Goal: Information Seeking & Learning: Learn about a topic

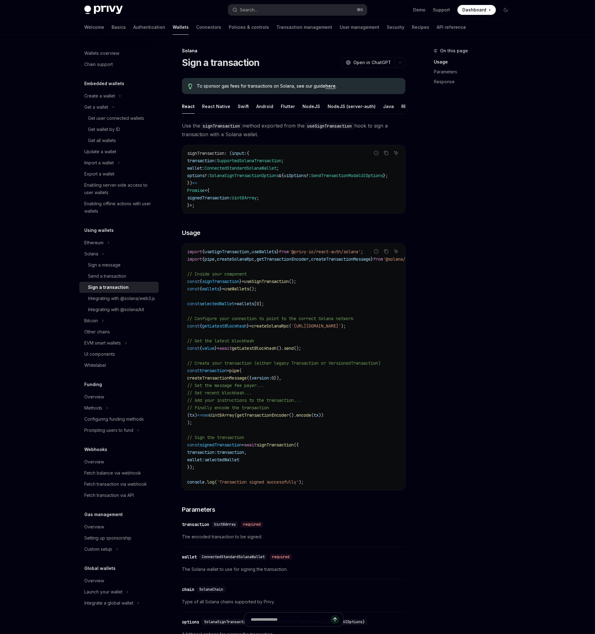
click at [408, 286] on div "On this page Usage Parameters Response Solana Sign a transaction OpenAI Open in…" at bounding box center [297, 429] width 436 height 788
click at [273, 194] on code "signTransaction : ( input : { transaction : SupportedSolanaTransaction ; wallet…" at bounding box center [295, 179] width 216 height 59
click at [222, 196] on span "signedTransaction" at bounding box center [208, 198] width 42 height 6
click at [126, 188] on div "Enabling server-side access to user wallets" at bounding box center [119, 188] width 71 height 15
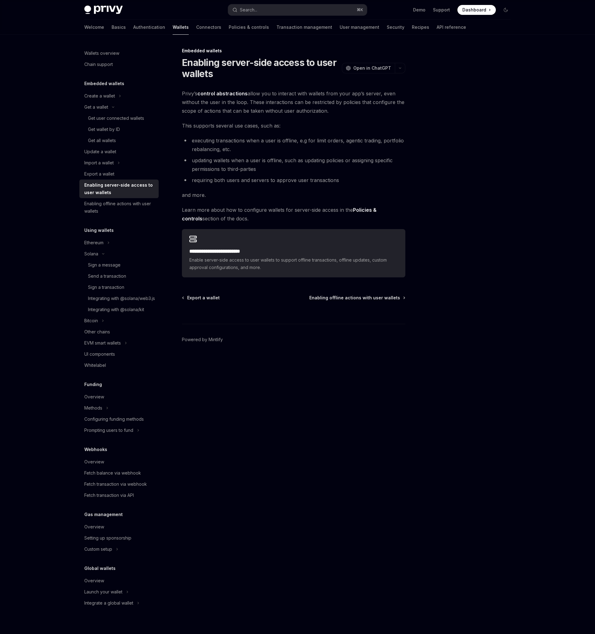
click at [299, 90] on span "Privy’s control abstractions allow you to interact with wallets from your app’s…" at bounding box center [293, 102] width 223 height 26
click at [224, 95] on link "control abstractions" at bounding box center [222, 93] width 50 height 7
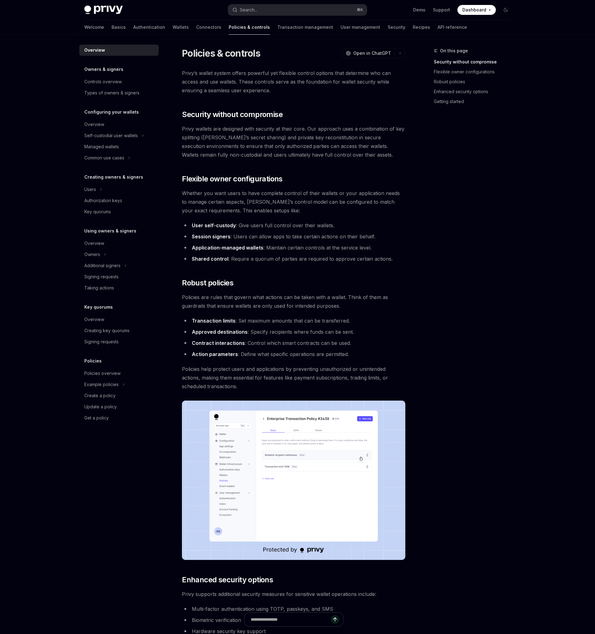
click at [295, 235] on li "Session signers : Users can allow apps to take certain actions on their behalf." at bounding box center [293, 236] width 223 height 9
type textarea "*"
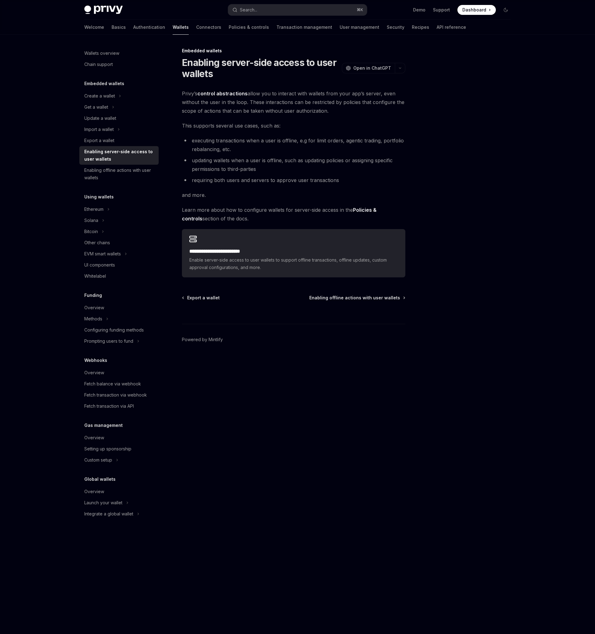
click at [246, 195] on span "and more." at bounding box center [293, 195] width 223 height 9
click at [248, 259] on span "Enable server-side access to user wallets to support offline transactions, offl…" at bounding box center [293, 263] width 208 height 15
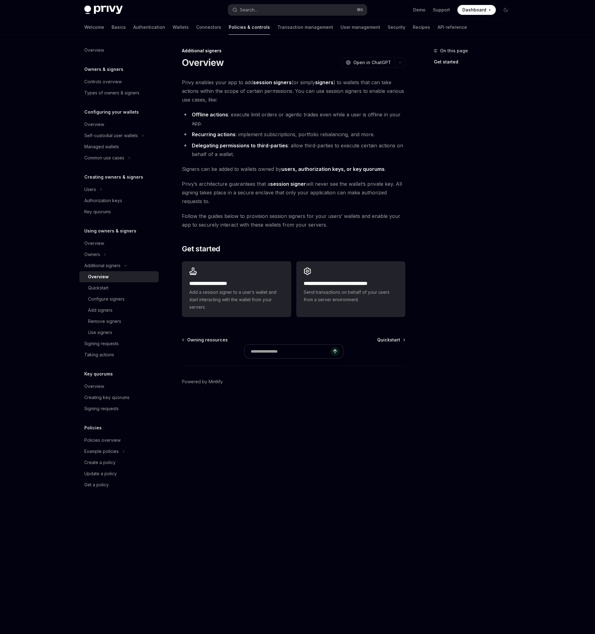
click at [397, 227] on span "Follow the guides below to provision session signers for your users’ wallets an…" at bounding box center [293, 220] width 223 height 17
click at [226, 309] on span "Add a session signer to a user’s wallet and start interacting with the wallet f…" at bounding box center [236, 300] width 94 height 22
type textarea "*"
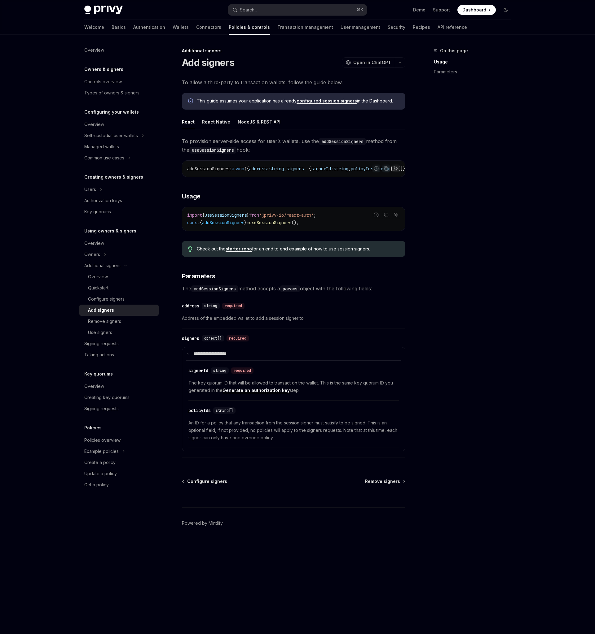
click at [338, 226] on code "import { useSessionSigners } from '@privy-io/react-auth' ; const { addSessionSi…" at bounding box center [293, 218] width 213 height 15
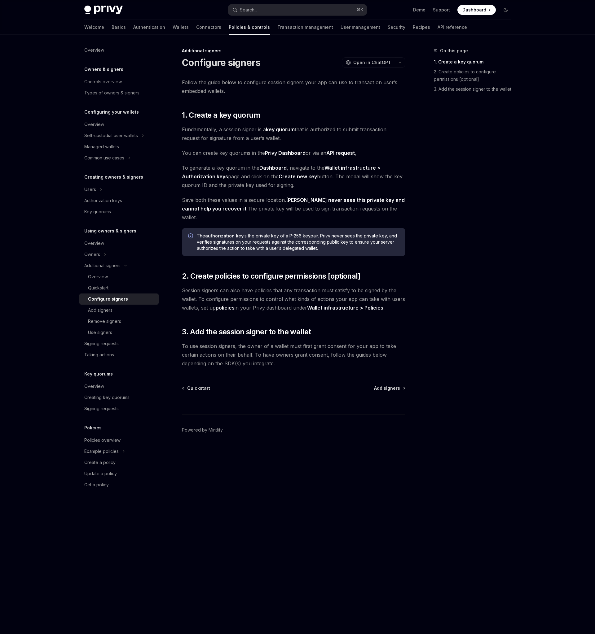
click at [312, 136] on span "Fundamentally, a session signer is a key quorum that is authorized to submit tr…" at bounding box center [293, 133] width 223 height 17
click at [486, 306] on div "On this page 1. Create a key quorum 2. Create policies to configure permissions…" at bounding box center [468, 340] width 94 height 587
click at [483, 254] on div "On this page 1. Create a key quorum 2. Create policies to configure permissions…" at bounding box center [468, 340] width 94 height 587
click at [449, 153] on div "On this page 1. Create a key quorum 2. Create policies to configure permissions…" at bounding box center [468, 340] width 94 height 587
click at [451, 199] on div "On this page 1. Create a key quorum 2. Create policies to configure permissions…" at bounding box center [468, 340] width 94 height 587
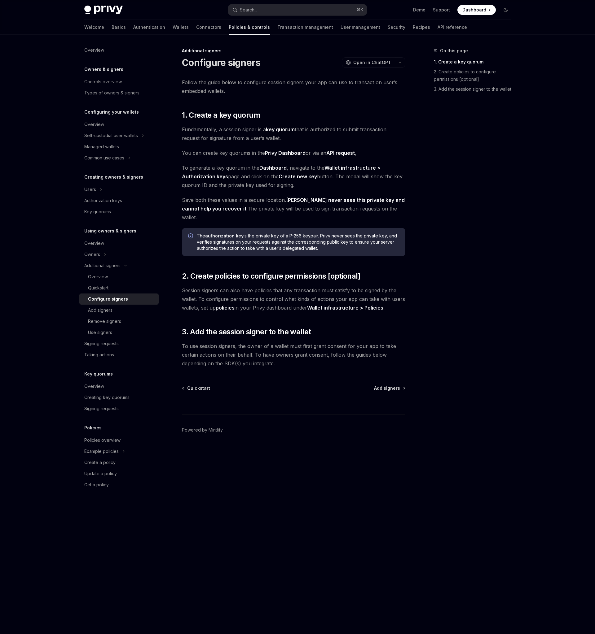
click at [396, 160] on div "Follow the guide below to configure session signers your app can use to transac…" at bounding box center [293, 223] width 223 height 290
click at [477, 177] on div "On this page 1. Create a key quorum 2. Create policies to configure permissions…" at bounding box center [468, 340] width 94 height 587
click at [496, 268] on div "On this page 1. Create a key quorum 2. Create policies to configure permissions…" at bounding box center [468, 340] width 94 height 587
click at [493, 261] on div "On this page 1. Create a key quorum 2. Create policies to configure permissions…" at bounding box center [468, 340] width 94 height 587
click at [376, 327] on h2 "​ 3. Add the session signer to the wallet" at bounding box center [293, 332] width 223 height 10
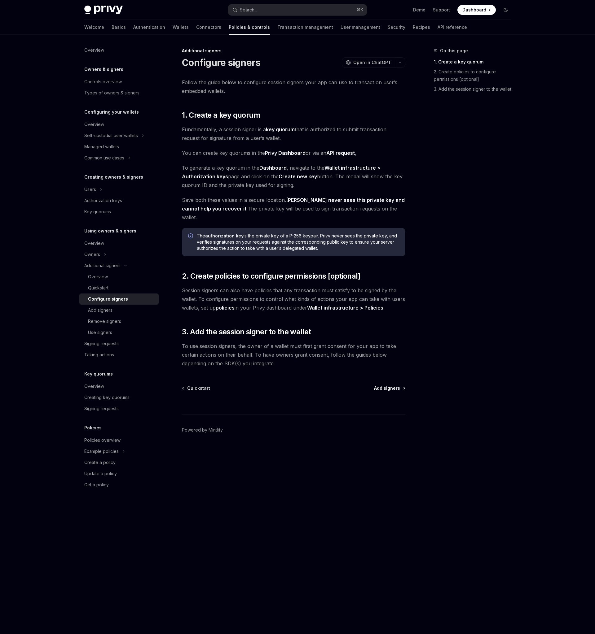
click at [383, 385] on span "Add signers" at bounding box center [387, 388] width 26 height 6
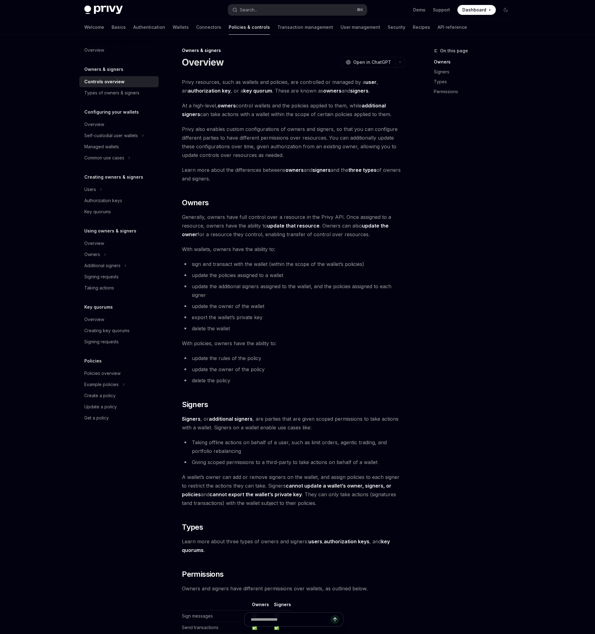
click at [363, 298] on li "update the additional signers assigned to the wallet, and the policies assigned…" at bounding box center [293, 290] width 223 height 17
click at [361, 62] on span "Open in ChatGPT" at bounding box center [372, 62] width 38 height 6
click at [421, 300] on div "On this page Owners Signers Types Permissions" at bounding box center [468, 340] width 94 height 587
click at [321, 353] on div "Privy resources, such as wallets and policies, are controlled or managed by a u…" at bounding box center [293, 384] width 223 height 613
click at [397, 119] on div "Privy resources, such as wallets and policies, are controlled or managed by a u…" at bounding box center [293, 384] width 223 height 613
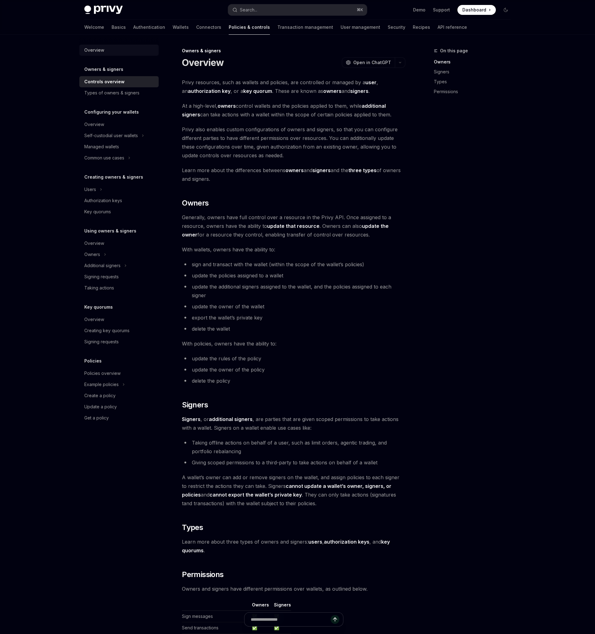
click at [91, 50] on div "Overview" at bounding box center [94, 49] width 20 height 7
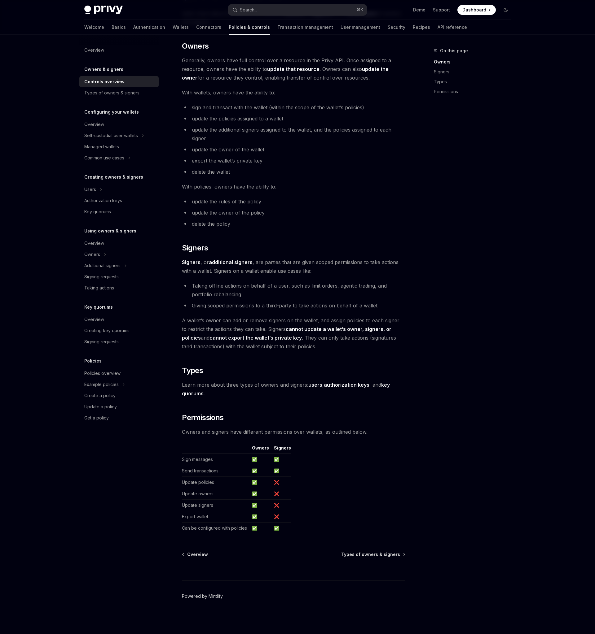
click at [210, 596] on link "Powered by Mintlify" at bounding box center [202, 596] width 41 height 6
click at [327, 275] on span "Signers , or additional signers , are parties that are given scoped permissions…" at bounding box center [293, 266] width 223 height 17
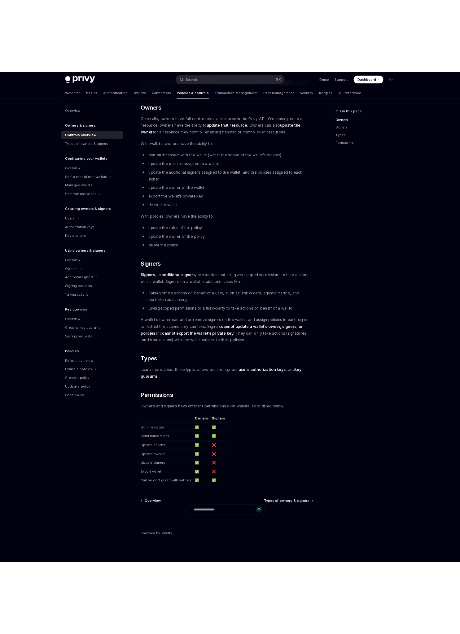
scroll to position [0, 0]
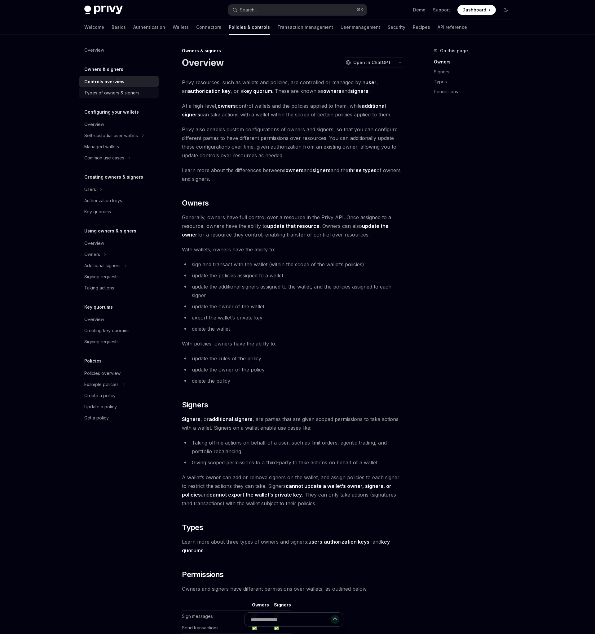
click at [103, 97] on link "Types of owners & signers" at bounding box center [118, 92] width 79 height 11
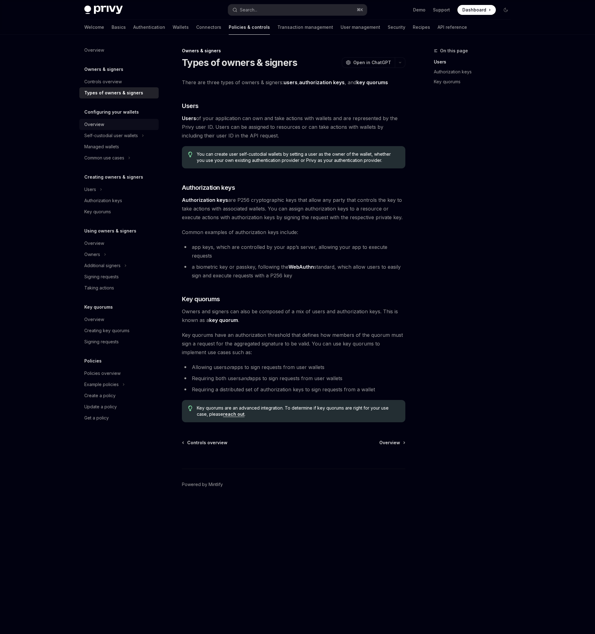
click at [93, 124] on div "Overview" at bounding box center [94, 124] width 20 height 7
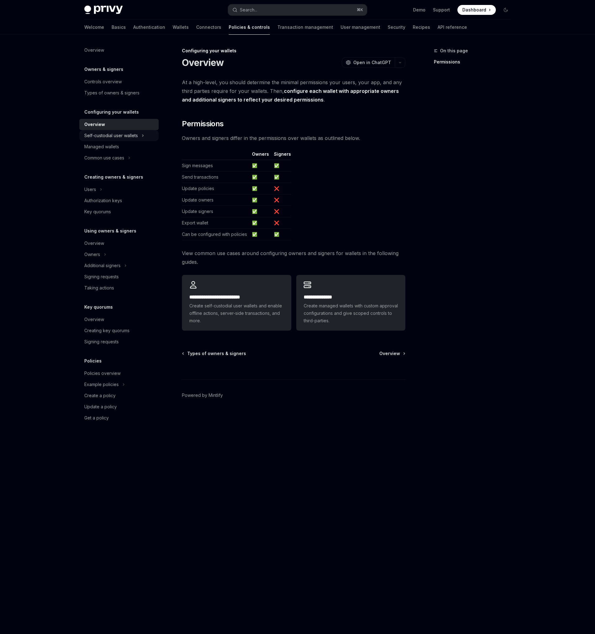
click at [125, 135] on div "Self-custodial user wallets" at bounding box center [111, 135] width 54 height 7
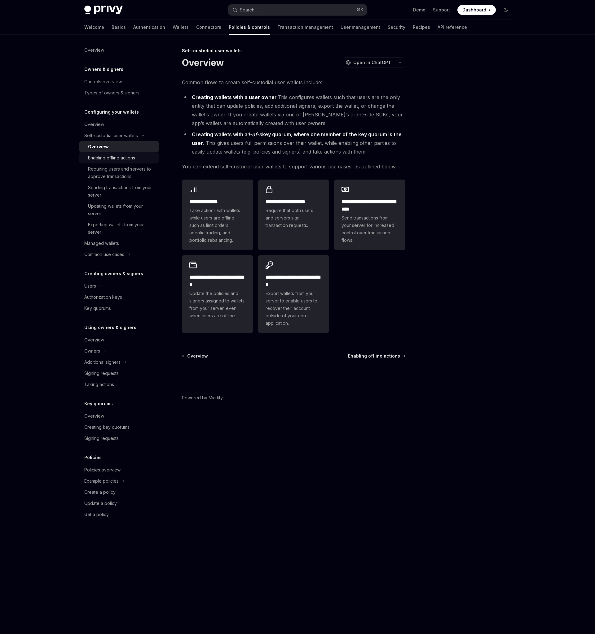
click at [139, 157] on div "Enabling offline actions" at bounding box center [121, 157] width 67 height 7
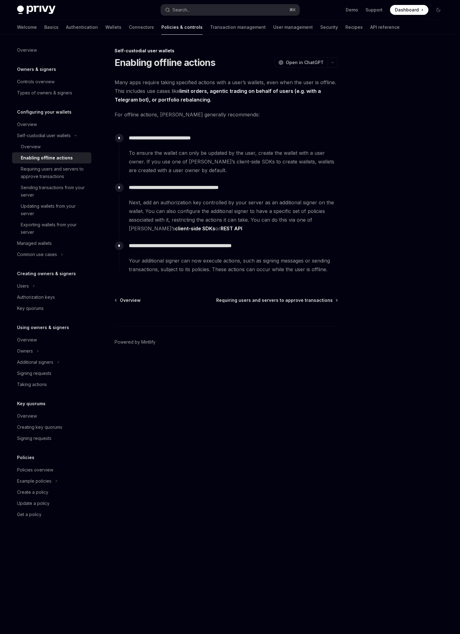
click at [353, 269] on div "**********" at bounding box center [230, 335] width 436 height 600
click at [25, 54] on link "Overview" at bounding box center [51, 50] width 79 height 11
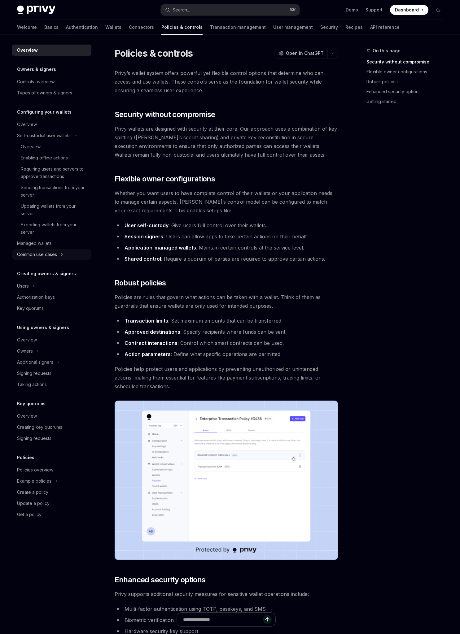
click at [56, 254] on div "Common use cases" at bounding box center [37, 254] width 40 height 7
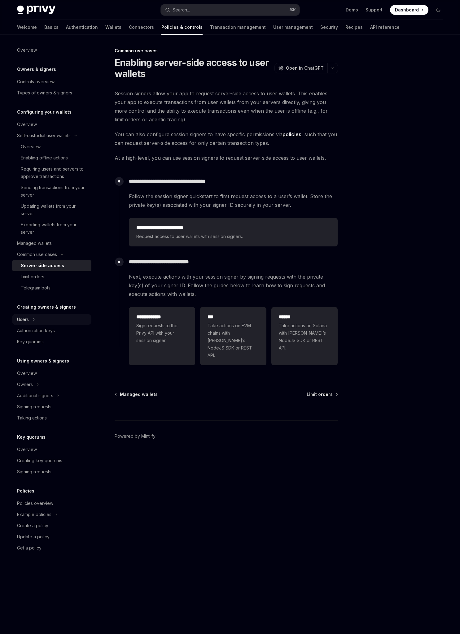
click at [42, 320] on button "Users" at bounding box center [51, 319] width 79 height 11
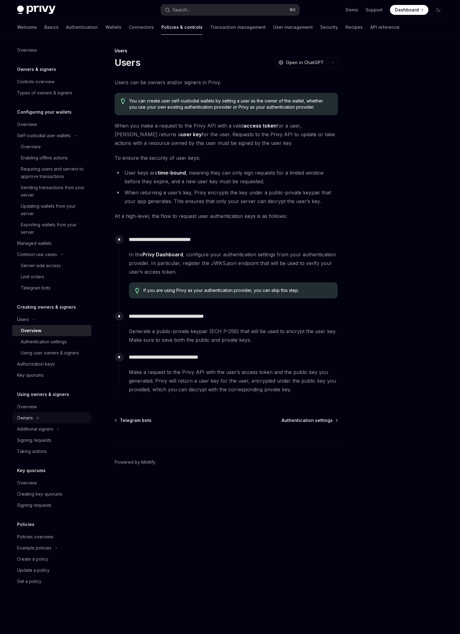
click at [46, 416] on button "Owners" at bounding box center [51, 417] width 79 height 11
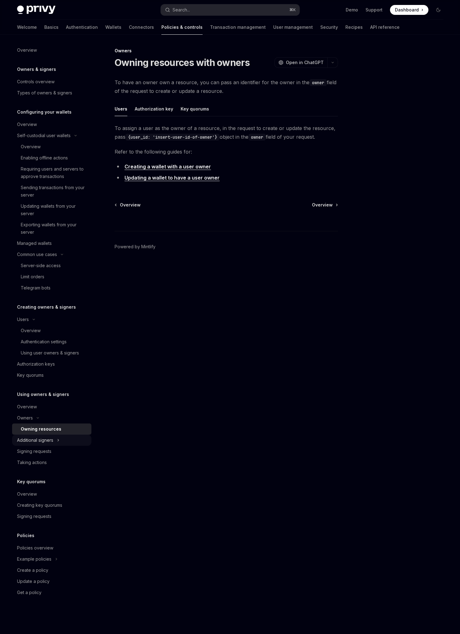
click at [71, 445] on button "Additional signers" at bounding box center [51, 440] width 79 height 11
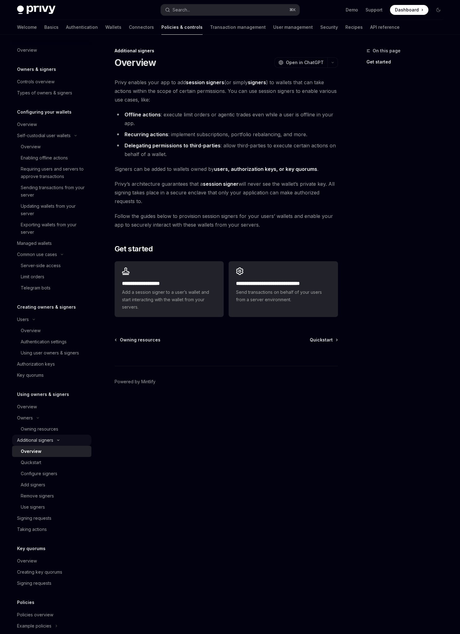
click at [65, 438] on button "Additional signers" at bounding box center [51, 440] width 79 height 11
click at [65, 439] on button "Additional signers" at bounding box center [51, 440] width 79 height 11
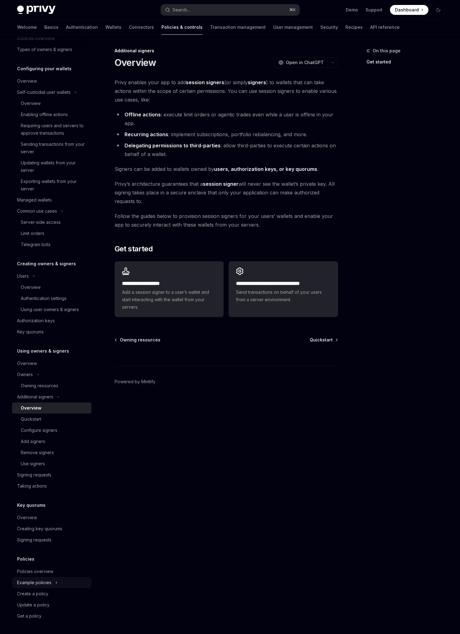
click at [60, 585] on button "Example policies" at bounding box center [51, 582] width 79 height 11
type textarea "*"
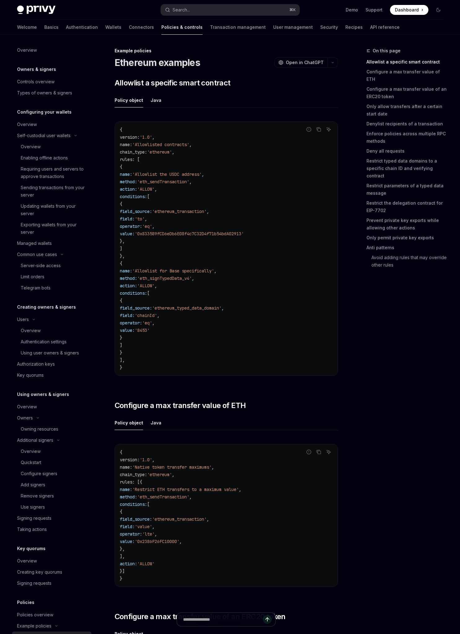
scroll to position [77, 0]
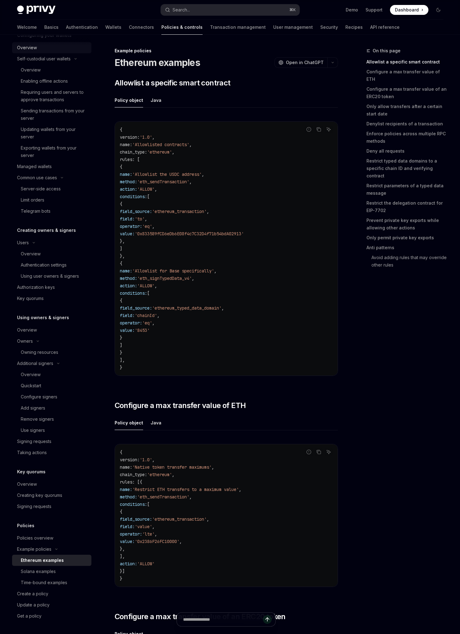
click at [27, 47] on div "Overview" at bounding box center [27, 47] width 20 height 7
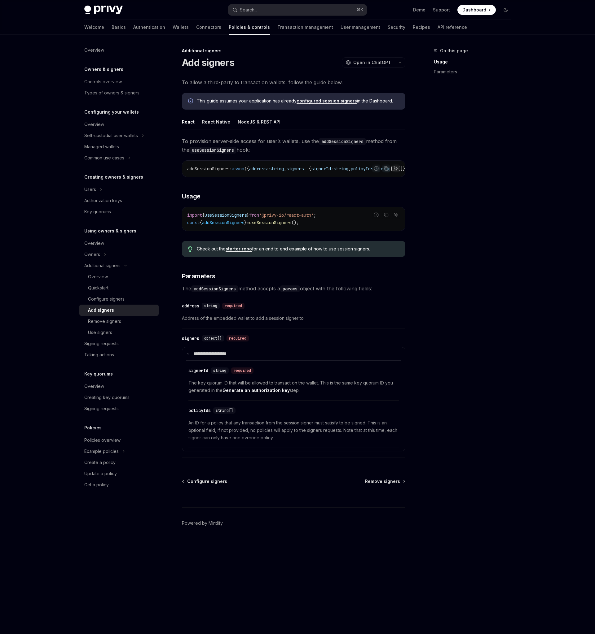
click at [485, 244] on div "On this page Usage Parameters" at bounding box center [468, 340] width 94 height 587
click at [499, 243] on div "On this page Usage Parameters" at bounding box center [468, 340] width 94 height 587
click at [497, 391] on div "On this page Usage Parameters" at bounding box center [468, 340] width 94 height 587
click at [111, 297] on div "Configure signers" at bounding box center [106, 298] width 37 height 7
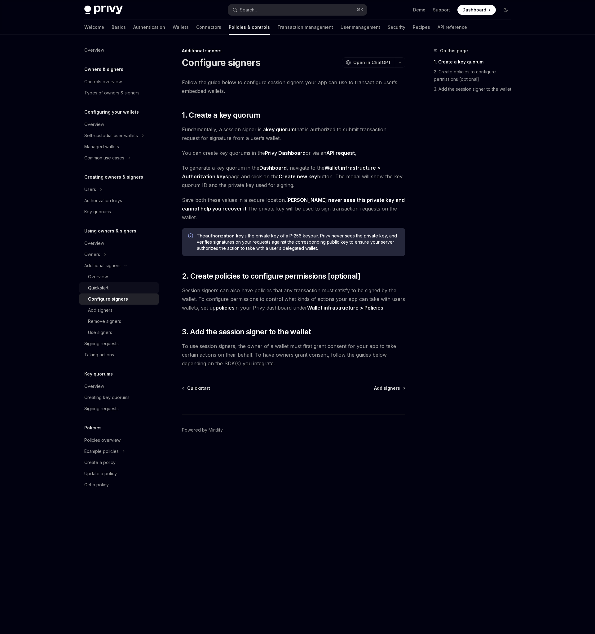
click at [107, 286] on div "Quickstart" at bounding box center [98, 287] width 20 height 7
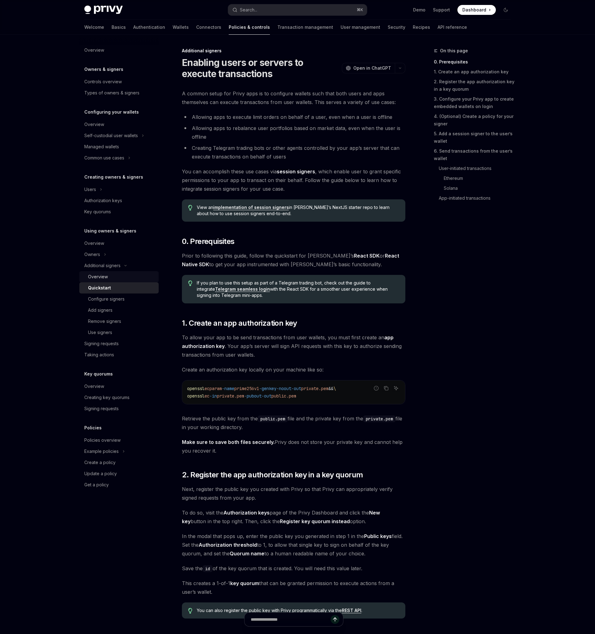
click at [92, 278] on div "Overview" at bounding box center [98, 276] width 20 height 7
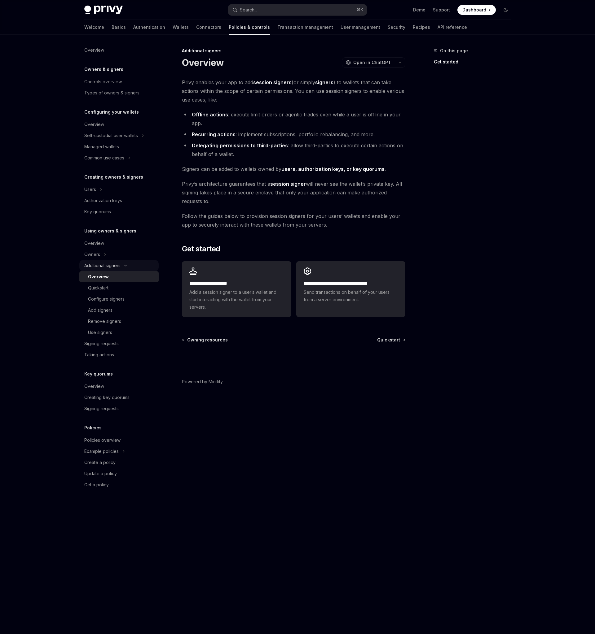
click at [111, 264] on div "Additional signers" at bounding box center [102, 265] width 36 height 7
click at [108, 264] on div "Additional signers" at bounding box center [102, 265] width 36 height 7
click at [105, 323] on div "Remove signers" at bounding box center [104, 321] width 33 height 7
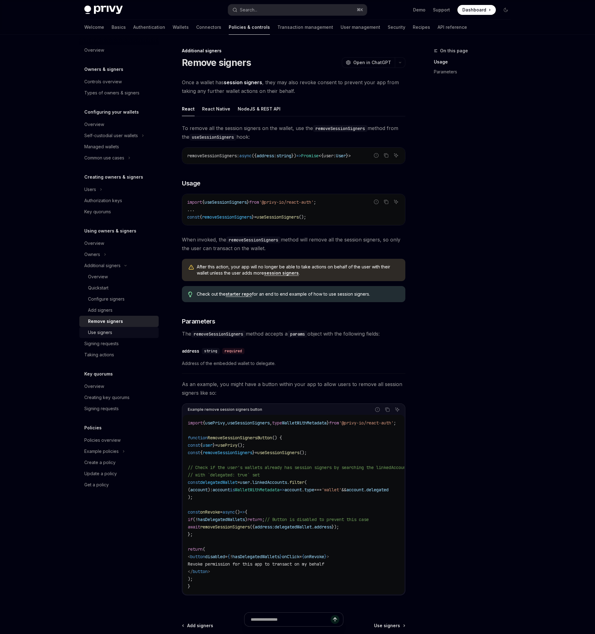
click at [105, 332] on div "Use signers" at bounding box center [100, 332] width 24 height 7
type textarea "*"
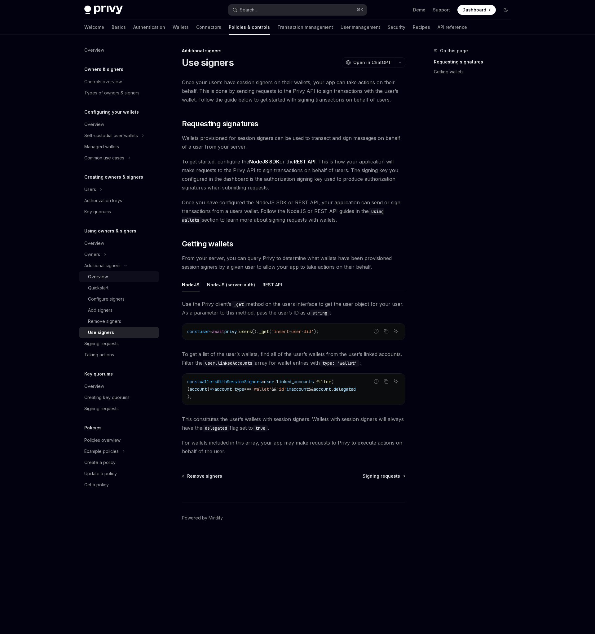
click at [102, 278] on div "Overview" at bounding box center [98, 276] width 20 height 7
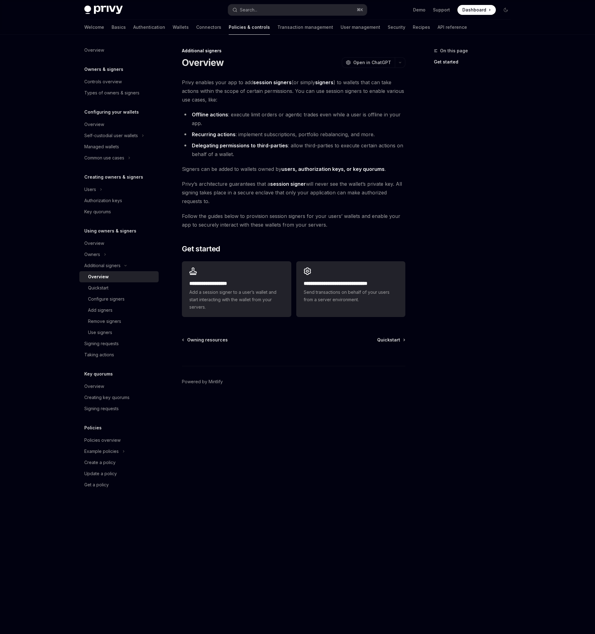
click at [247, 201] on span "[PERSON_NAME]’s architecture guarantees that a session signer will never see th…" at bounding box center [293, 193] width 223 height 26
click at [299, 193] on span "[PERSON_NAME]’s architecture guarantees that a session signer will never see th…" at bounding box center [293, 193] width 223 height 26
click at [361, 131] on li "Recurring actions : implement subscriptions, portfolio rebalancing, and more." at bounding box center [293, 134] width 223 height 9
click at [495, 229] on div "On this page Get started" at bounding box center [468, 340] width 94 height 587
click at [97, 336] on div "Use signers" at bounding box center [100, 332] width 24 height 7
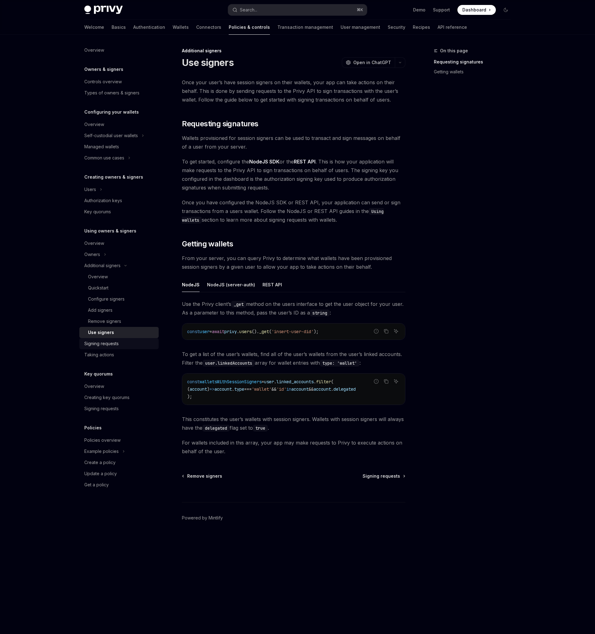
click at [98, 343] on div "Signing requests" at bounding box center [101, 343] width 34 height 7
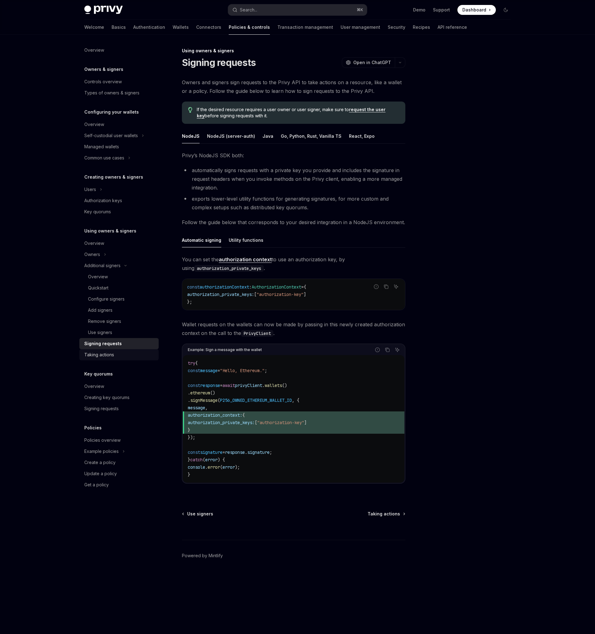
click at [105, 358] on div "Taking actions" at bounding box center [99, 354] width 30 height 7
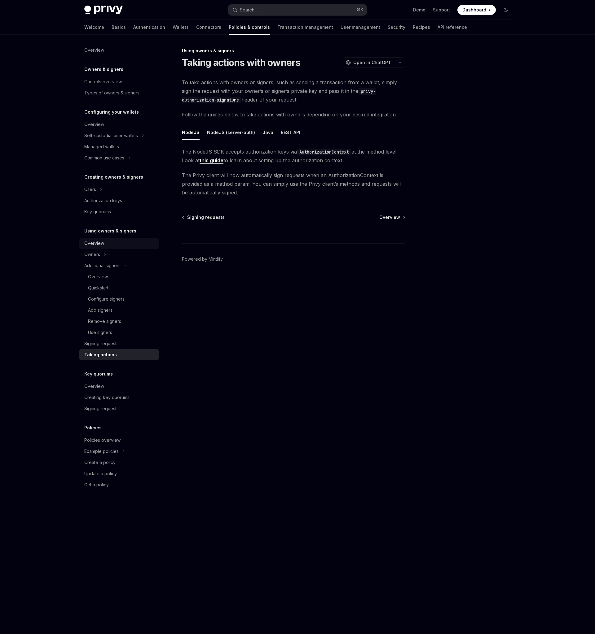
click at [90, 240] on div "Overview" at bounding box center [94, 243] width 20 height 7
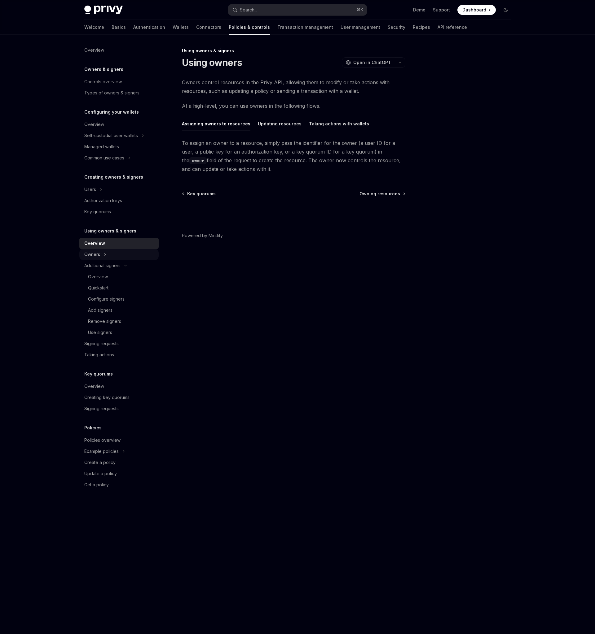
click at [105, 256] on icon "Toggle Owners section" at bounding box center [105, 254] width 2 height 7
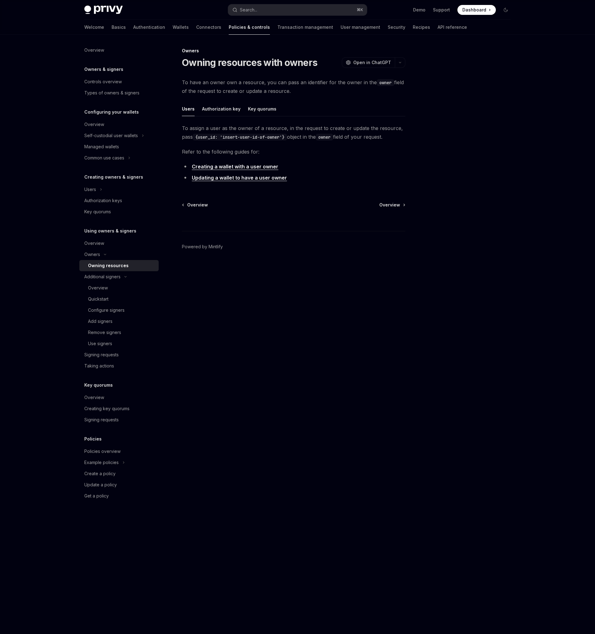
click at [513, 286] on div at bounding box center [468, 340] width 94 height 587
click at [236, 177] on link "Updating a wallet to have a user owner" at bounding box center [239, 178] width 95 height 7
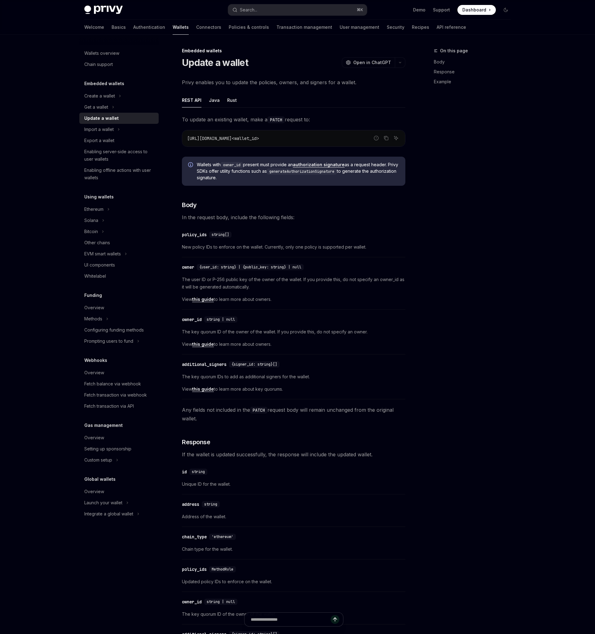
scroll to position [52, 0]
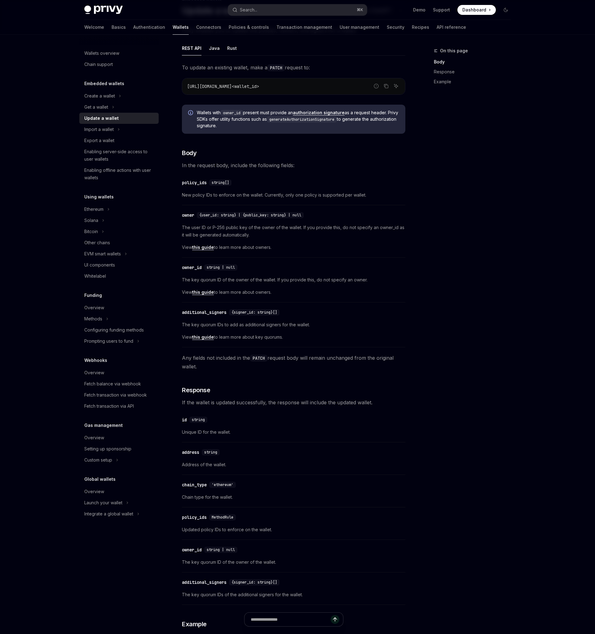
click at [355, 185] on div "​ policy_ids string[]" at bounding box center [290, 182] width 217 height 7
click at [307, 302] on div "​ owner_id string | null The key quorum ID of the owner of the wallet. If you p…" at bounding box center [293, 282] width 223 height 42
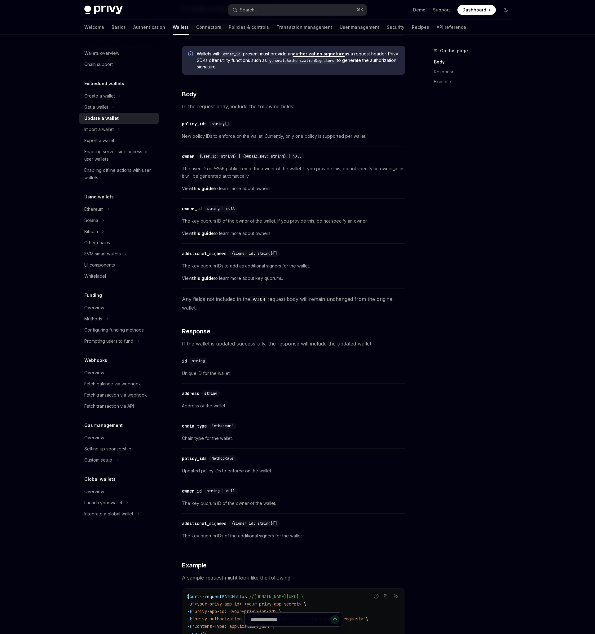
scroll to position [116, 0]
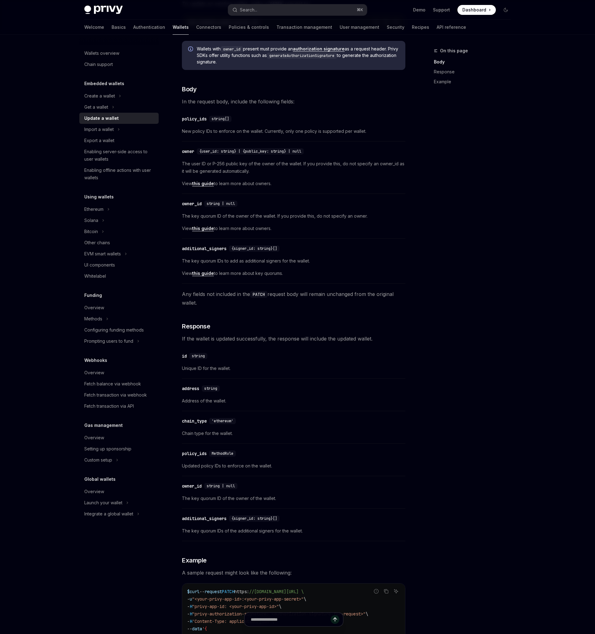
click at [391, 253] on div "​ additional_signers {signer_id: string}[] The key quorum IDs to add as additio…" at bounding box center [293, 263] width 223 height 42
click at [449, 233] on div "On this page Body Response Example" at bounding box center [468, 340] width 94 height 587
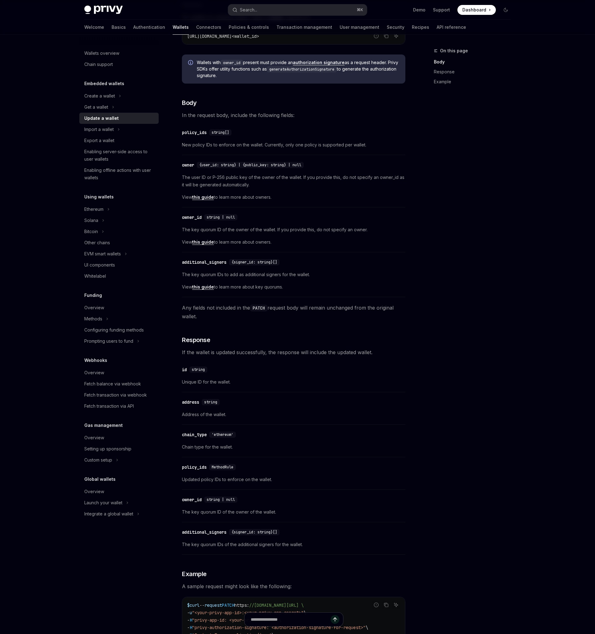
scroll to position [101, 0]
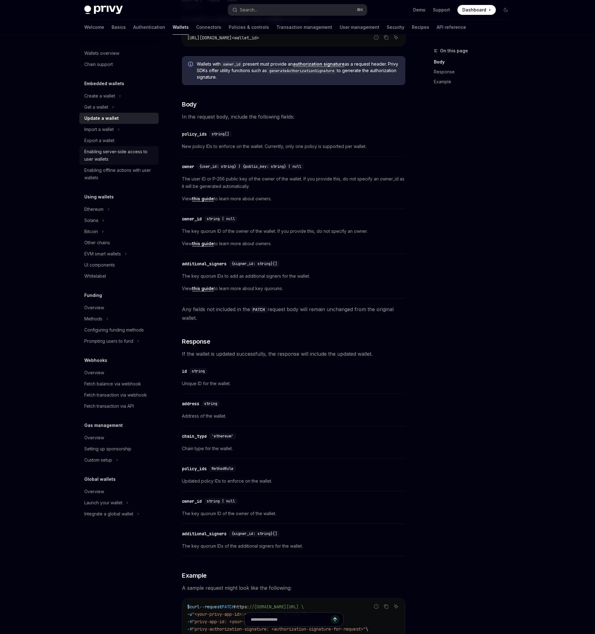
click at [93, 153] on div "Enabling server-side access to user wallets" at bounding box center [119, 155] width 71 height 15
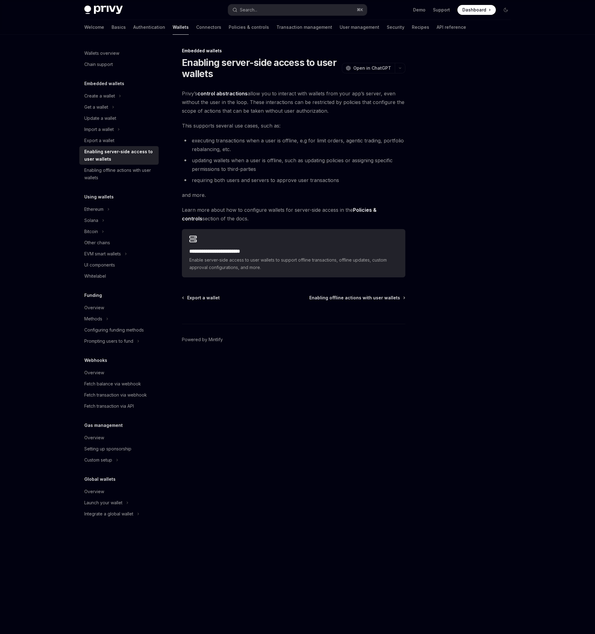
click at [289, 174] on ul "executing transactions when a user is offline, e.g for limit orders, agentic tr…" at bounding box center [293, 160] width 223 height 48
click at [376, 212] on strong "Policies & controls" at bounding box center [279, 214] width 194 height 15
click at [432, 211] on div at bounding box center [468, 340] width 94 height 587
click at [358, 163] on li "updating wallets when a user is offline, such as updating policies or assigning…" at bounding box center [293, 164] width 223 height 17
click at [375, 194] on span "and more." at bounding box center [293, 195] width 223 height 9
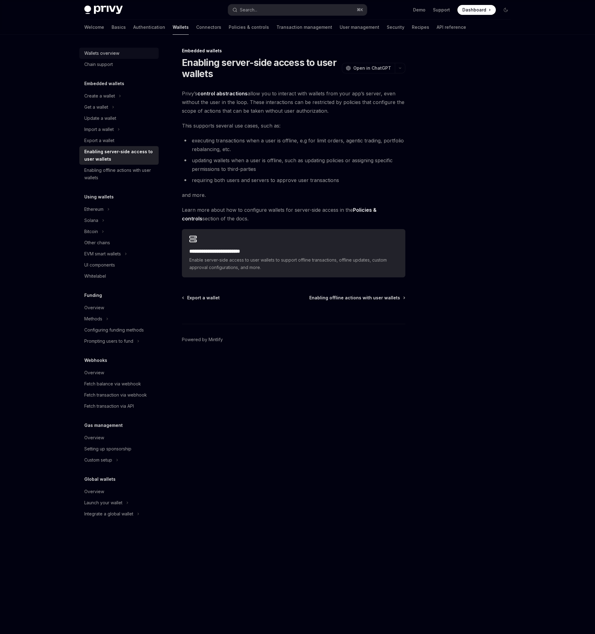
click at [111, 54] on div "Wallets overview" at bounding box center [101, 53] width 35 height 7
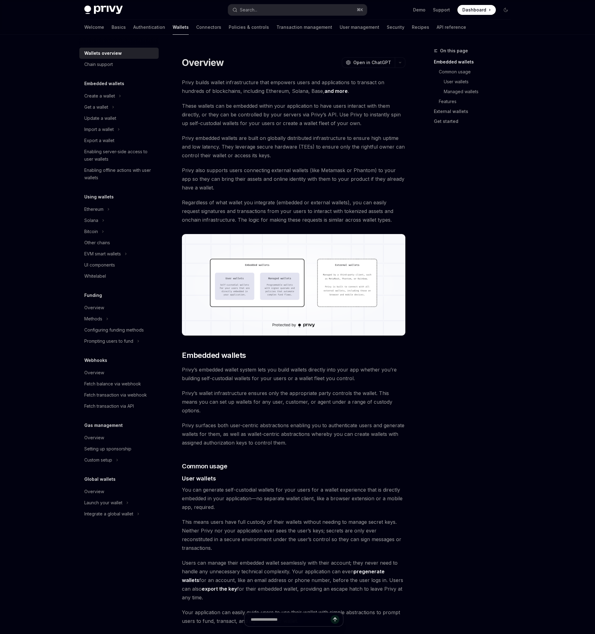
click at [325, 177] on span "Privy also supports users connecting external wallets (like Metamask or Phantom…" at bounding box center [293, 179] width 223 height 26
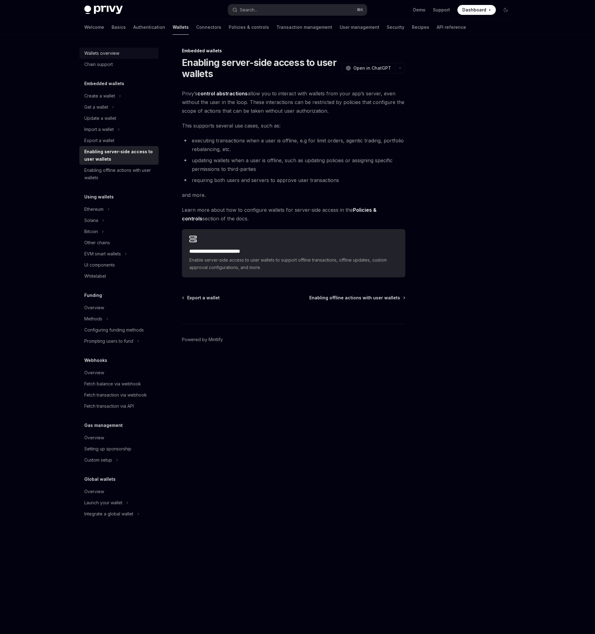
click at [100, 52] on div "Wallets overview" at bounding box center [101, 53] width 35 height 7
click at [502, 230] on div at bounding box center [468, 340] width 94 height 587
click at [235, 171] on li "updating wallets when a user is offline, such as updating policies or assigning…" at bounding box center [293, 164] width 223 height 17
click at [257, 87] on div "**********" at bounding box center [235, 340] width 342 height 587
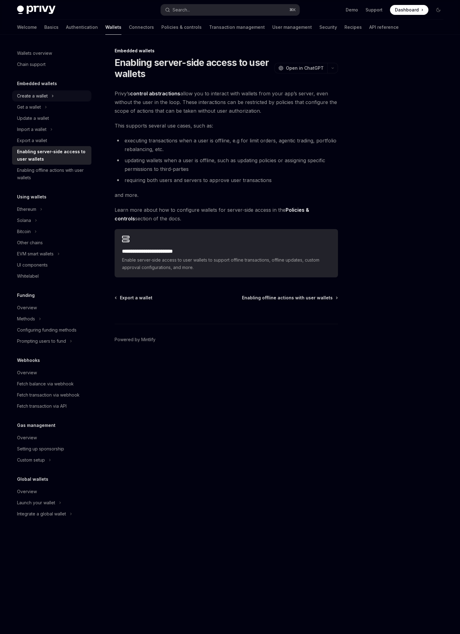
click at [55, 95] on button "Create a wallet" at bounding box center [51, 95] width 79 height 11
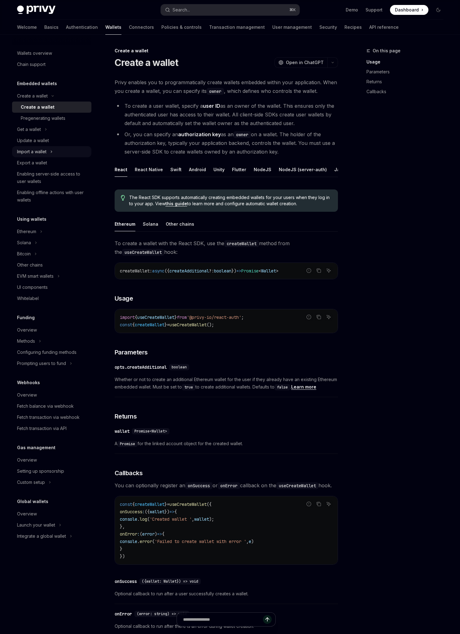
click at [54, 151] on button "Import a wallet" at bounding box center [51, 151] width 79 height 11
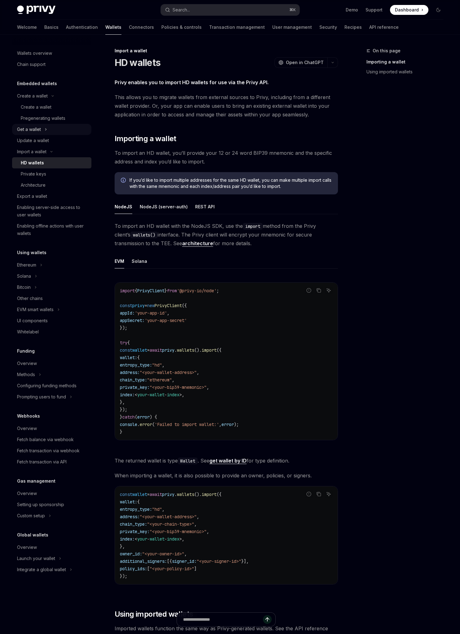
click at [50, 130] on button "Get a wallet" at bounding box center [51, 129] width 79 height 11
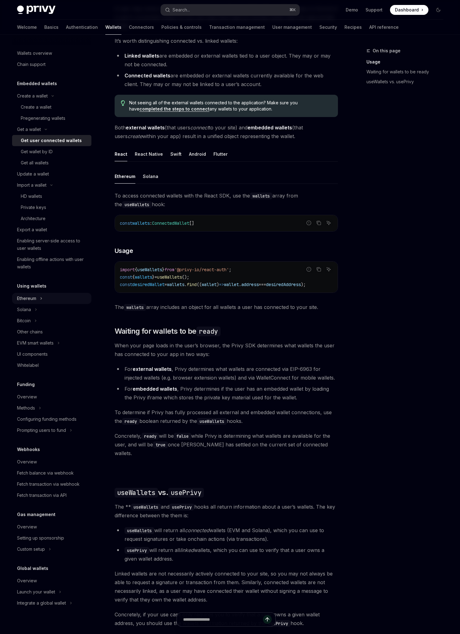
click at [44, 299] on button "Ethereum" at bounding box center [51, 298] width 79 height 11
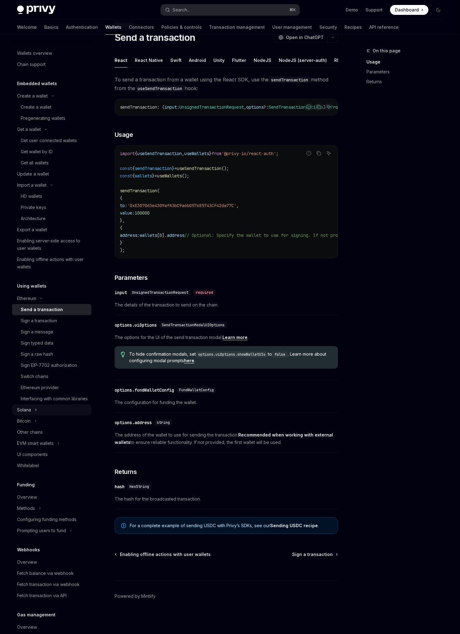
click at [33, 416] on button "Solana" at bounding box center [51, 409] width 79 height 11
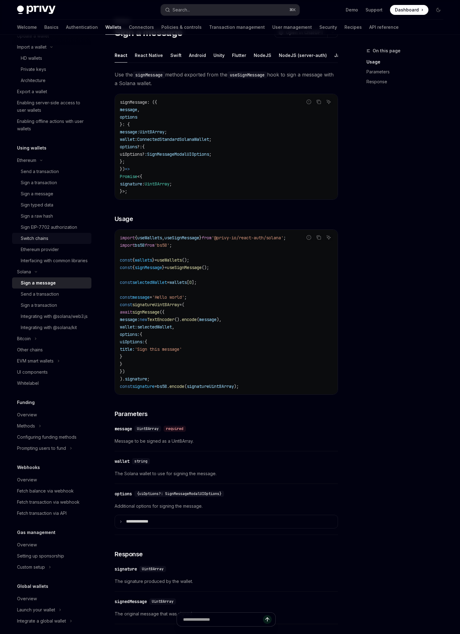
scroll to position [150, 0]
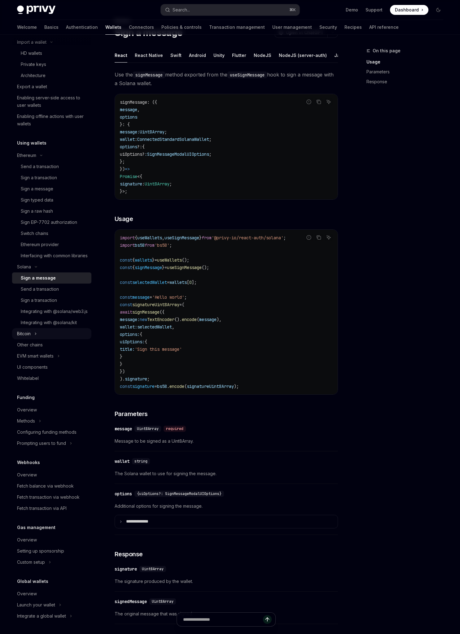
click at [30, 338] on div "Bitcoin" at bounding box center [24, 333] width 14 height 7
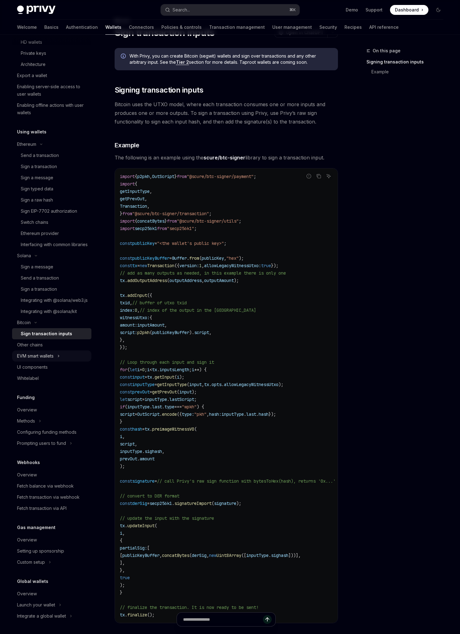
click at [50, 355] on div "EVM smart wallets" at bounding box center [35, 355] width 37 height 7
type textarea "*"
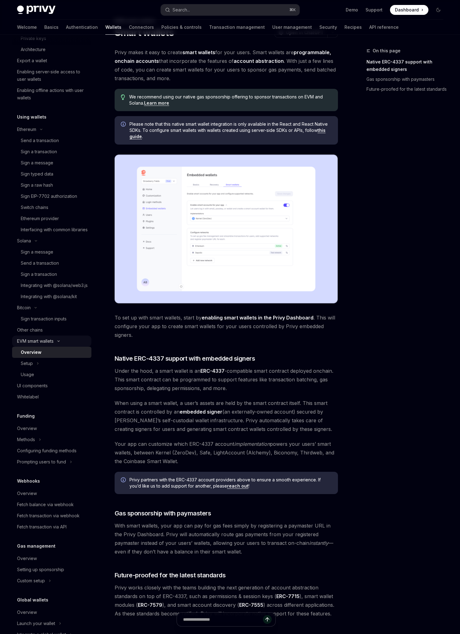
scroll to position [203, 0]
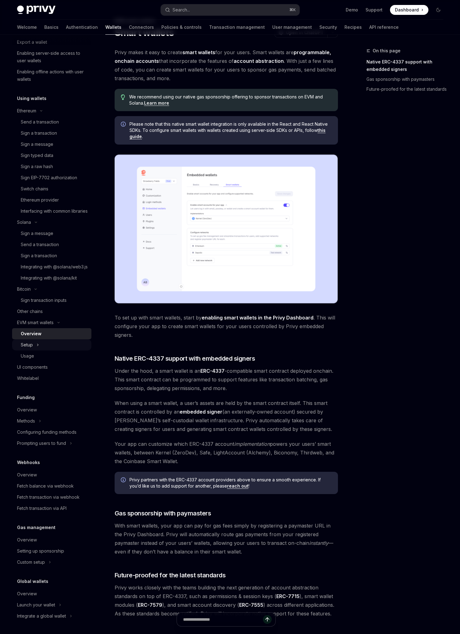
click at [37, 347] on icon "Toggle Setup section" at bounding box center [38, 344] width 2 height 7
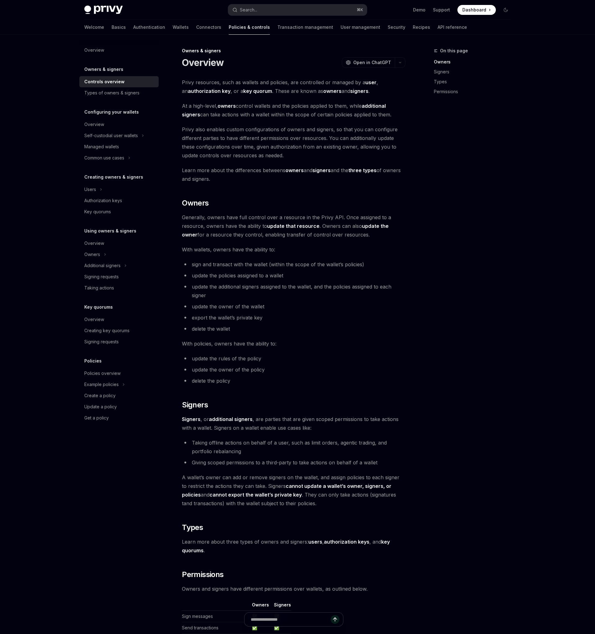
click at [296, 133] on span "Privy also enables custom configurations of owners and signers, so that you can…" at bounding box center [293, 142] width 223 height 35
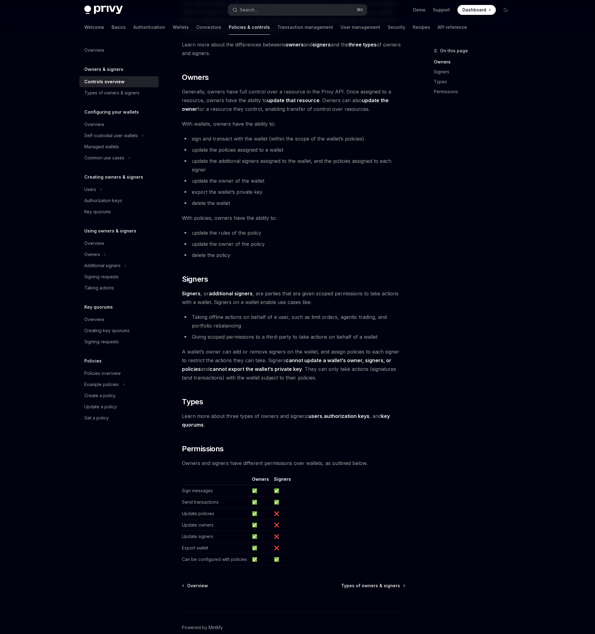
scroll to position [115, 0]
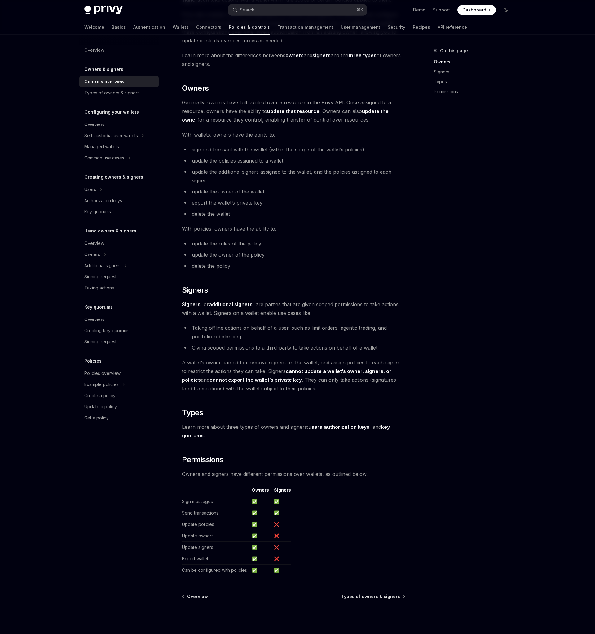
click at [366, 357] on div "Privy resources, such as wallets and policies, are controlled or managed by a u…" at bounding box center [293, 269] width 223 height 613
click at [464, 382] on div "On this page Owners Signers Types Permissions" at bounding box center [468, 340] width 94 height 587
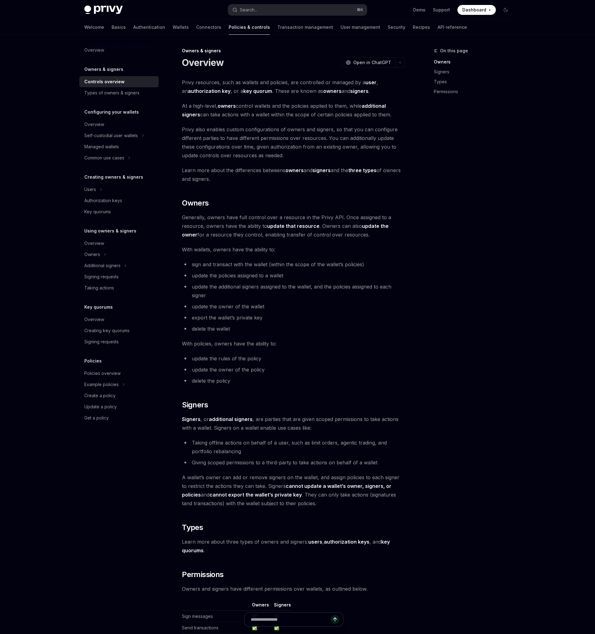
click at [499, 386] on div "On this page Owners Signers Types Permissions" at bounding box center [468, 340] width 94 height 587
click at [478, 363] on div "On this page Owners Signers Types Permissions" at bounding box center [468, 340] width 94 height 587
click at [376, 263] on li "sign and transact with the wallet (within the scope of the wallet’s policies)" at bounding box center [293, 264] width 223 height 9
click at [96, 321] on div "Overview" at bounding box center [94, 319] width 20 height 7
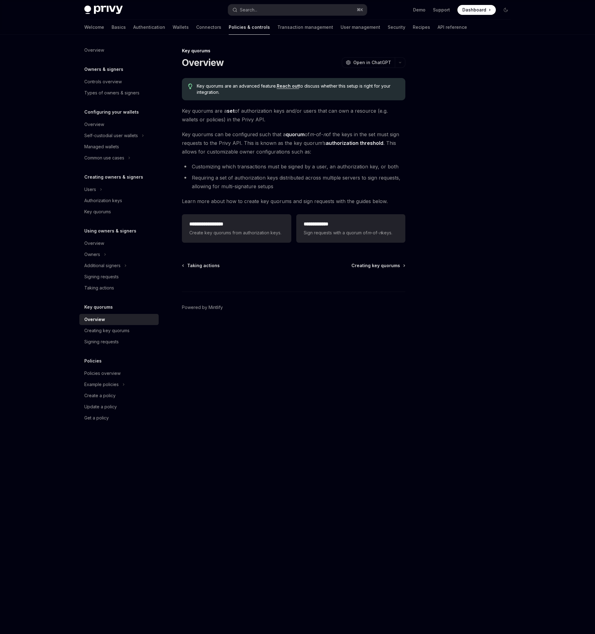
click at [315, 147] on span "Key quorums can be configured such that a quorum of m -of- n of the keys in the…" at bounding box center [293, 143] width 223 height 26
click at [364, 234] on span "Sign requests with a quorum of m -of- n keys." at bounding box center [350, 232] width 94 height 7
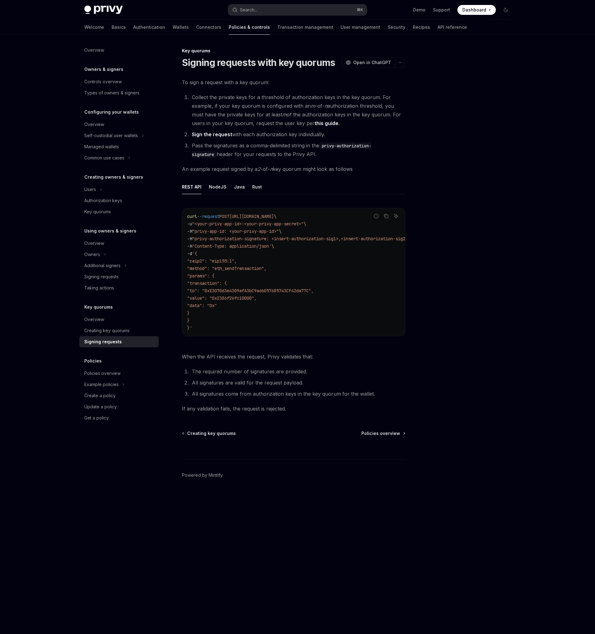
click at [455, 162] on div at bounding box center [468, 340] width 94 height 587
click at [328, 162] on div "To sign a request with a key quorum: Collect the private keys for a threshold o…" at bounding box center [293, 245] width 223 height 335
click at [314, 137] on li "Sign the request with each authorization key individually." at bounding box center [297, 134] width 215 height 9
click at [105, 333] on div "Creating key quorums" at bounding box center [106, 330] width 45 height 7
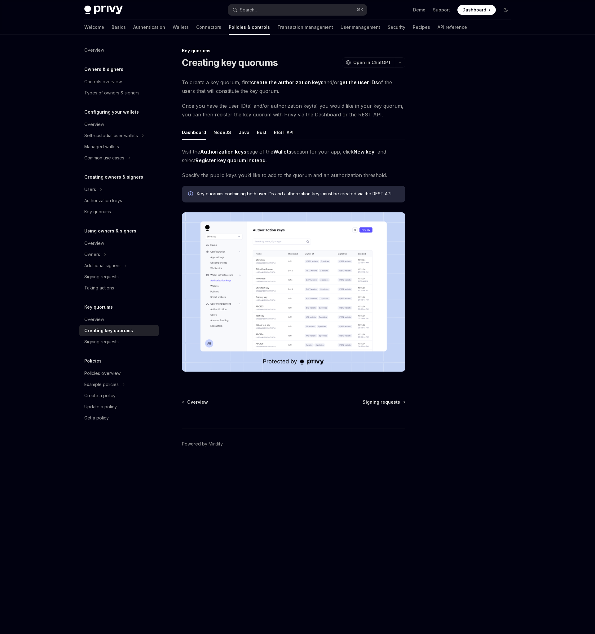
click at [57, 243] on div "Privy Docs home page Search... ⌘ K Demo Support Dashboard Dashboard Search... N…" at bounding box center [297, 317] width 595 height 634
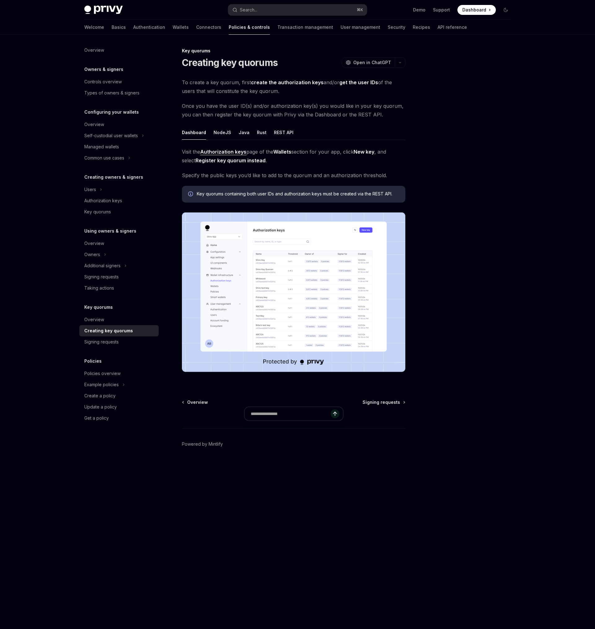
type textarea "*"
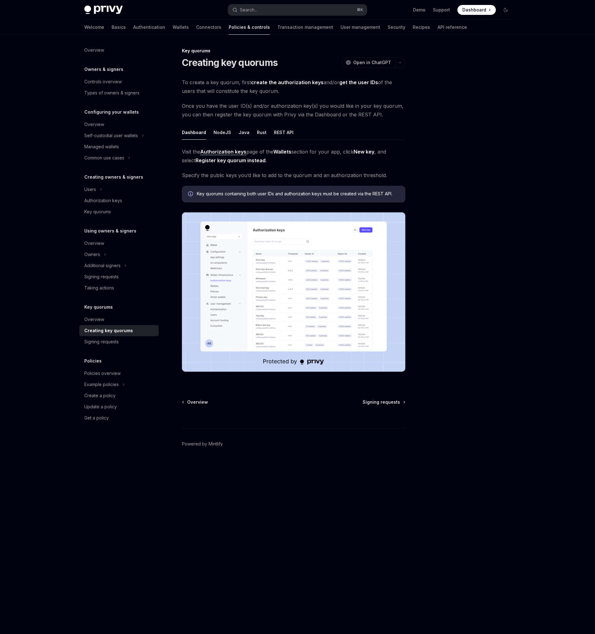
click at [441, 188] on div at bounding box center [468, 340] width 94 height 587
click at [401, 136] on ul "Dashboard NodeJS Java Rust REST API" at bounding box center [293, 132] width 223 height 15
click at [298, 167] on div "Visit the Authorization keys page of the Wallets section for your app, click Ne…" at bounding box center [293, 264] width 223 height 234
click at [377, 182] on div "Visit the Authorization keys page of the Wallets section for your app, click Ne…" at bounding box center [293, 264] width 223 height 234
click at [365, 155] on strong "New key" at bounding box center [363, 152] width 21 height 6
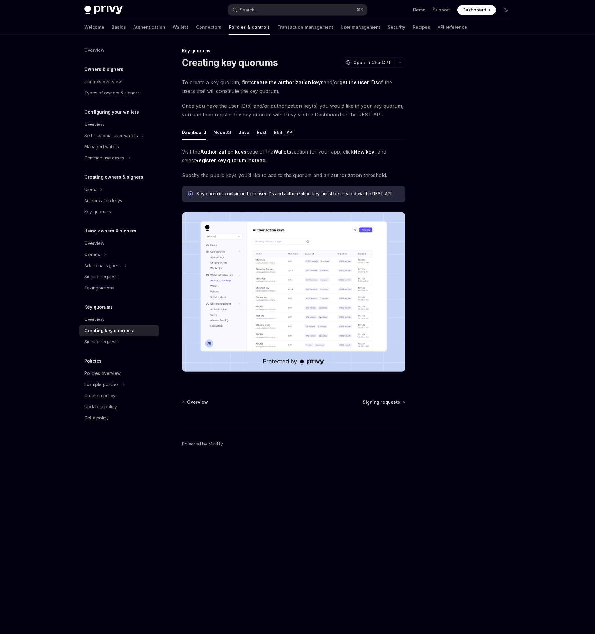
click at [373, 141] on div "Dashboard NodeJS Java Rust REST API Visit the Authorization keys page of the Wa…" at bounding box center [293, 253] width 223 height 257
click at [307, 191] on span "Key quorums containing both user IDs and authorization keys must be created via…" at bounding box center [298, 194] width 202 height 6
click at [431, 225] on div at bounding box center [468, 340] width 94 height 587
click at [451, 239] on div at bounding box center [468, 340] width 94 height 587
click at [392, 165] on div "Visit the Authorization keys page of the Wallets section for your app, click Ne…" at bounding box center [293, 264] width 223 height 234
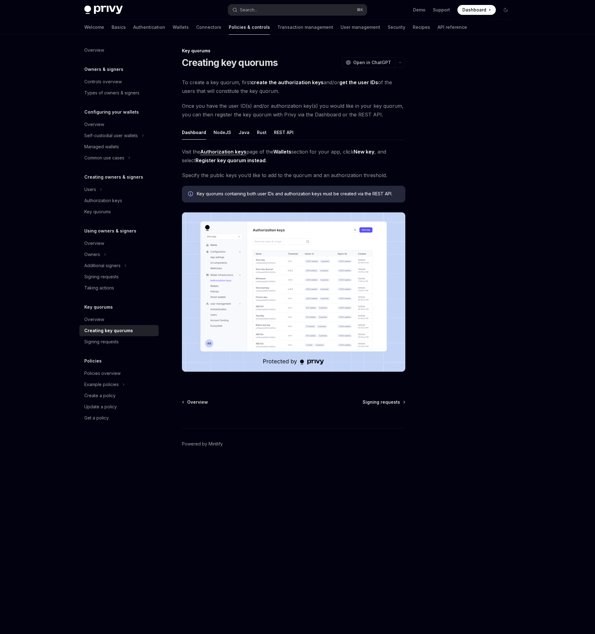
click at [421, 169] on div at bounding box center [468, 340] width 94 height 587
click at [103, 342] on div "Signing requests" at bounding box center [101, 341] width 34 height 7
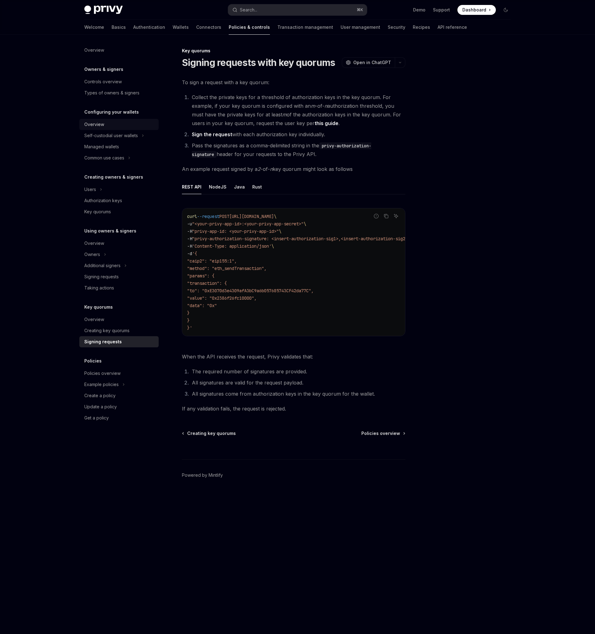
click at [93, 123] on div "Overview" at bounding box center [94, 124] width 20 height 7
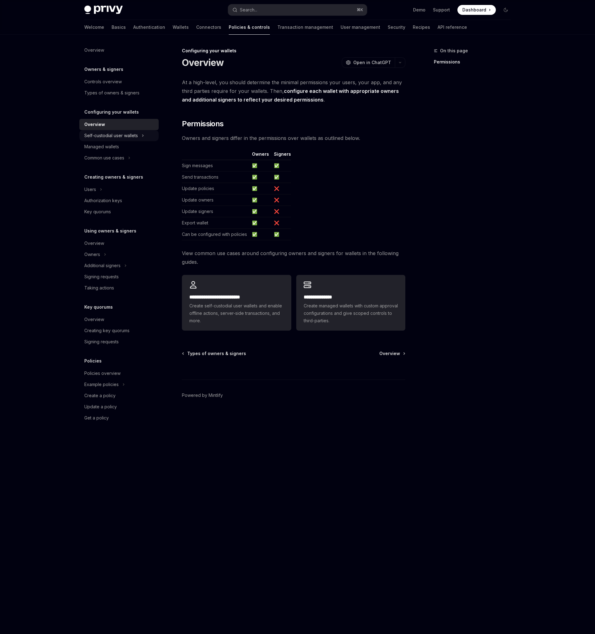
click at [111, 135] on div "Self-custodial user wallets" at bounding box center [111, 135] width 54 height 7
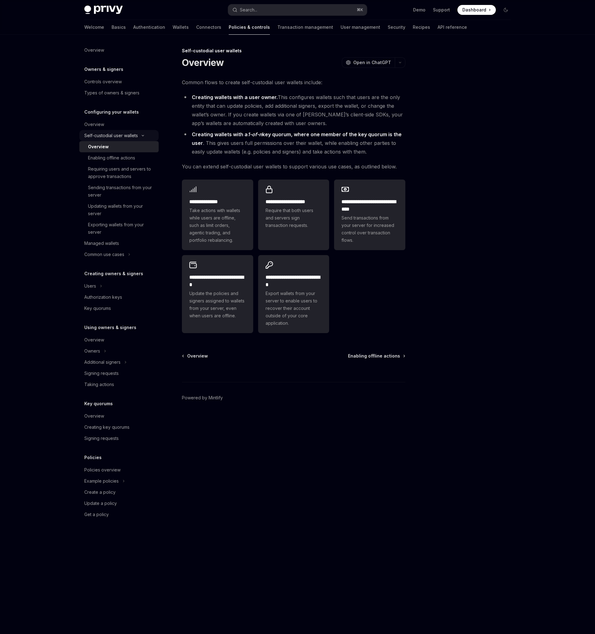
click at [96, 134] on div "Self-custodial user wallets" at bounding box center [111, 135] width 54 height 7
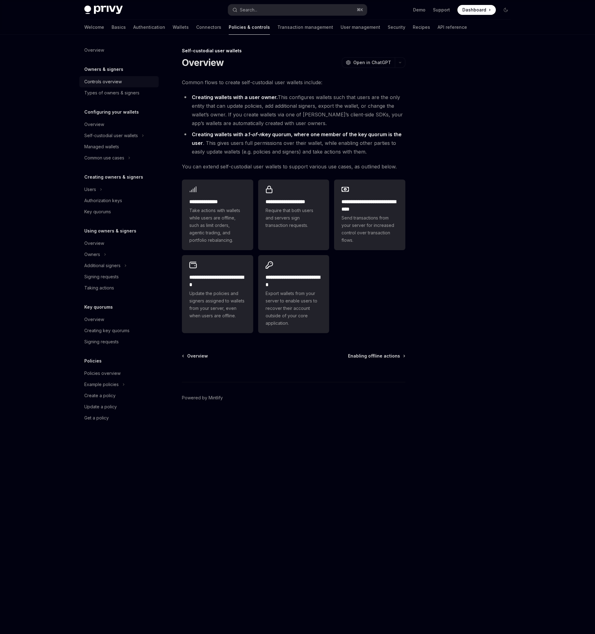
click at [113, 83] on div "Controls overview" at bounding box center [102, 81] width 37 height 7
type textarea "*"
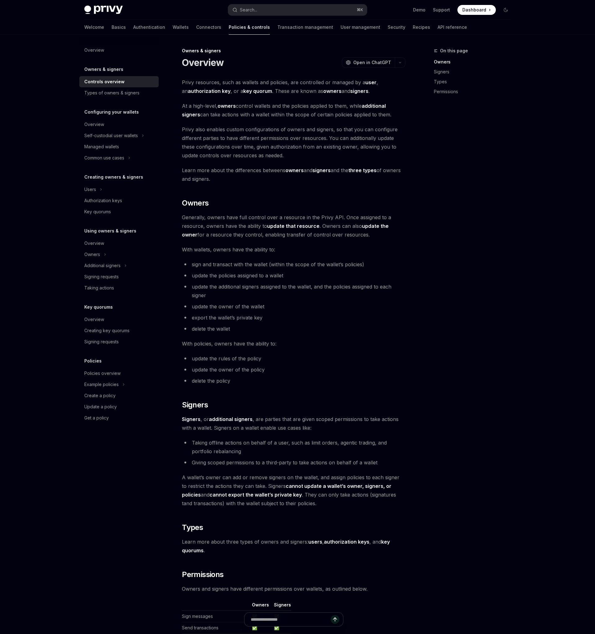
click at [261, 98] on div "Privy resources, such as wallets and policies, are controlled or managed by a u…" at bounding box center [293, 384] width 223 height 613
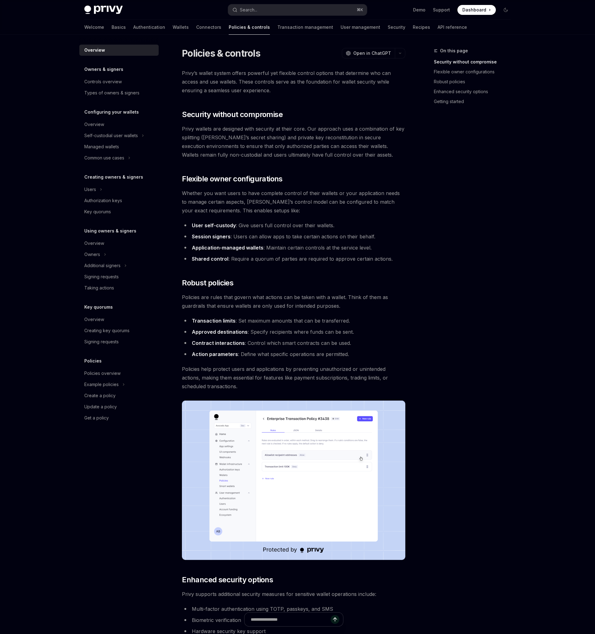
click at [552, 173] on div "Privy Docs home page Search... ⌘ K Demo Support Dashboard Dashboard Search... N…" at bounding box center [297, 397] width 595 height 794
click at [447, 242] on div "On this page Security without compromise Flexible owner configurations Robust p…" at bounding box center [468, 340] width 94 height 587
click at [271, 208] on span "Whether you want users to have complete control of their wallets or your applic…" at bounding box center [293, 202] width 223 height 26
click at [333, 272] on div "Privy’s wallet system offers powerful yet flexible control options that determi…" at bounding box center [293, 381] width 223 height 625
click at [118, 279] on div "Signing requests" at bounding box center [101, 276] width 34 height 7
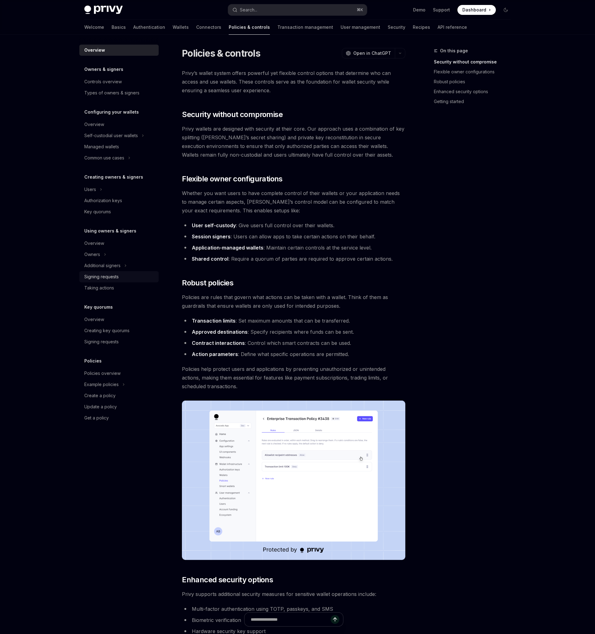
type textarea "*"
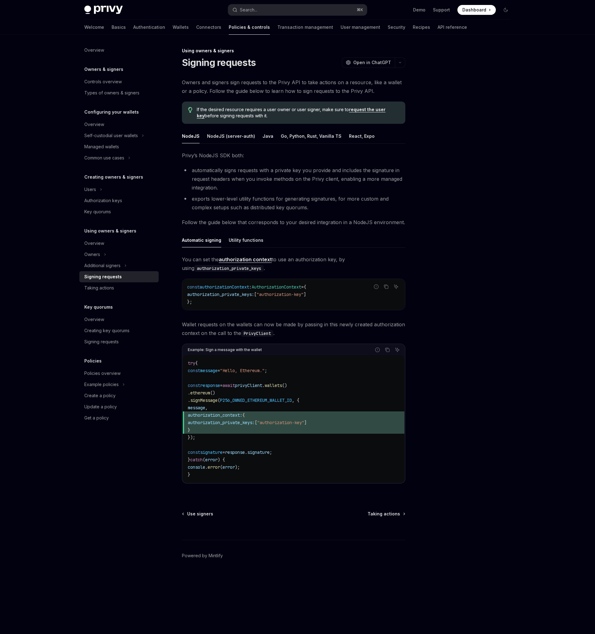
click at [331, 229] on div "Privy’s NodeJS SDK both: automatically signs requests with a private key you pr…" at bounding box center [293, 322] width 223 height 342
click at [358, 206] on li "exports lower-level utility functions for generating signatures, for more custo…" at bounding box center [293, 202] width 223 height 17
click at [404, 211] on li "exports lower-level utility functions for generating signatures, for more custo…" at bounding box center [293, 202] width 223 height 17
click at [432, 273] on div at bounding box center [468, 340] width 94 height 587
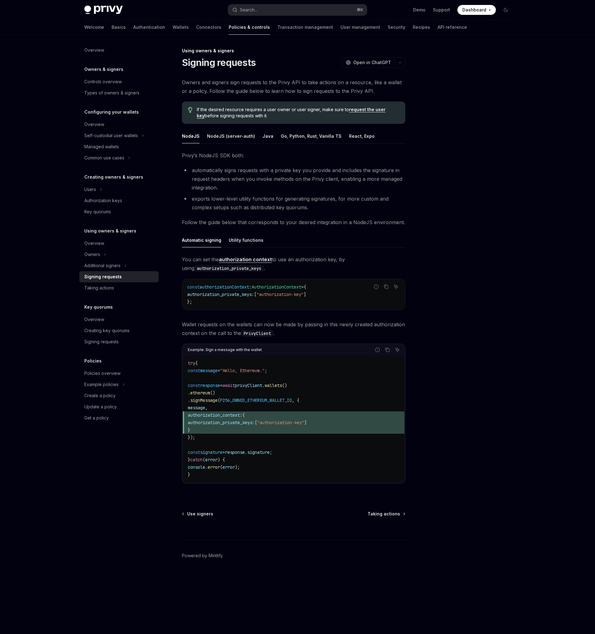
click at [434, 285] on div at bounding box center [468, 340] width 94 height 587
click at [438, 330] on div at bounding box center [468, 340] width 94 height 587
click at [499, 336] on div at bounding box center [468, 340] width 94 height 587
click at [456, 92] on div at bounding box center [468, 340] width 94 height 587
click at [407, 189] on div "Using owners & signers Signing requests OpenAI Open in ChatGPT OpenAI Open in C…" at bounding box center [297, 335] width 436 height 600
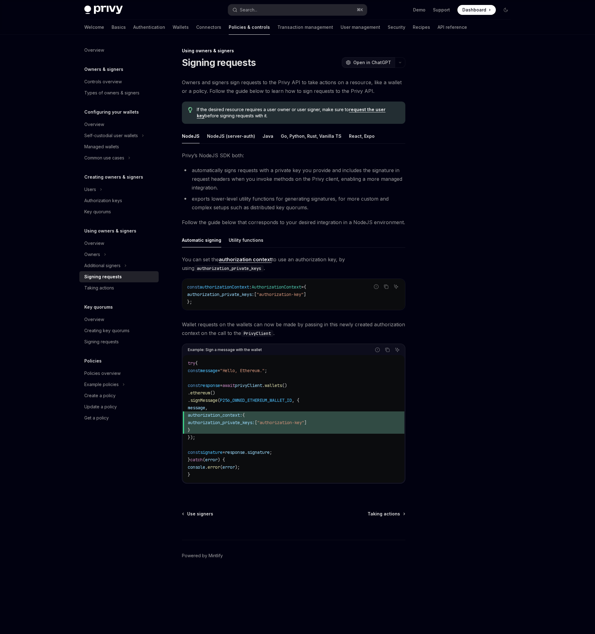
click at [358, 63] on span "Open in ChatGPT" at bounding box center [372, 62] width 38 height 6
click at [371, 62] on span "Open in ChatGPT" at bounding box center [372, 62] width 38 height 6
click at [542, 132] on div "Privy Docs home page Search... ⌘ K Demo Support Dashboard Dashboard Search... N…" at bounding box center [297, 317] width 595 height 634
click at [543, 230] on div "Privy Docs home page Search... ⌘ K Demo Support Dashboard Dashboard Search... N…" at bounding box center [297, 317] width 595 height 634
click at [541, 258] on div "Privy Docs home page Search... ⌘ K Demo Support Dashboard Dashboard Search... N…" at bounding box center [297, 317] width 595 height 634
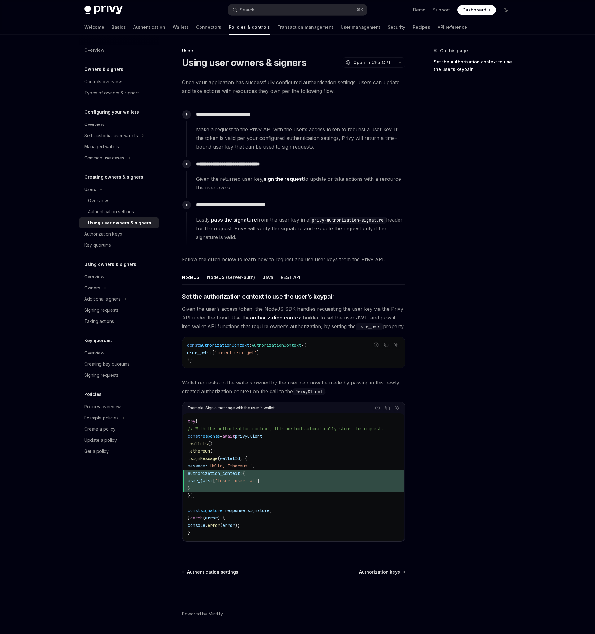
click at [438, 191] on div "On this page Set the authorization context to use the user’s keypair" at bounding box center [468, 340] width 94 height 587
click at [98, 46] on div "Overview" at bounding box center [94, 49] width 20 height 7
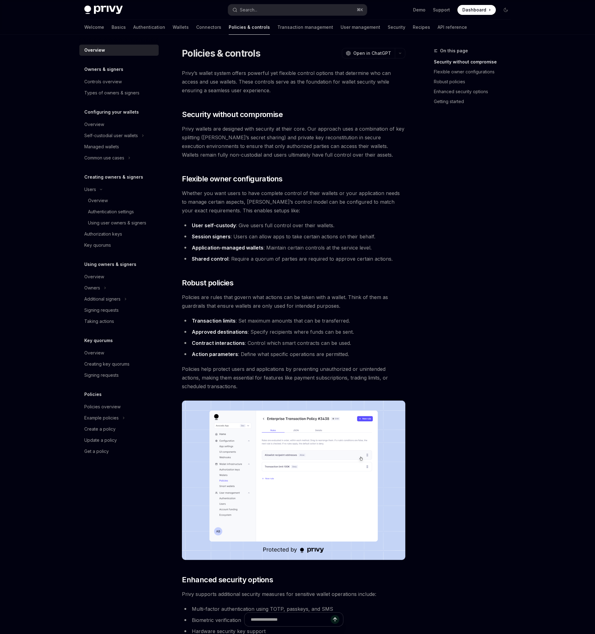
click at [239, 99] on div "Privy’s wallet system offers powerful yet flexible control options that determi…" at bounding box center [293, 381] width 223 height 625
click at [385, 174] on h2 "​ Flexible owner configurations" at bounding box center [293, 179] width 223 height 10
click at [346, 163] on div "Privy’s wallet system offers powerful yet flexible control options that determi…" at bounding box center [293, 381] width 223 height 625
click at [101, 84] on div "Controls overview" at bounding box center [102, 81] width 37 height 7
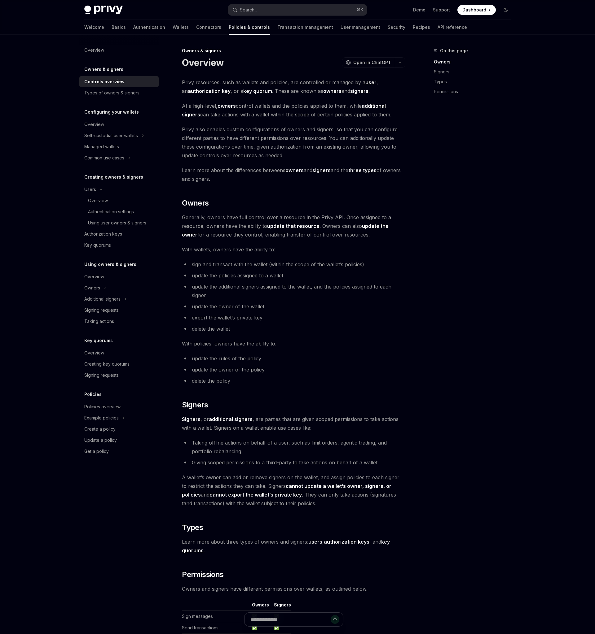
click at [389, 342] on span "With policies, owners have the ability to:" at bounding box center [293, 343] width 223 height 9
click at [129, 91] on div "Types of owners & signers" at bounding box center [111, 92] width 55 height 7
type textarea "*"
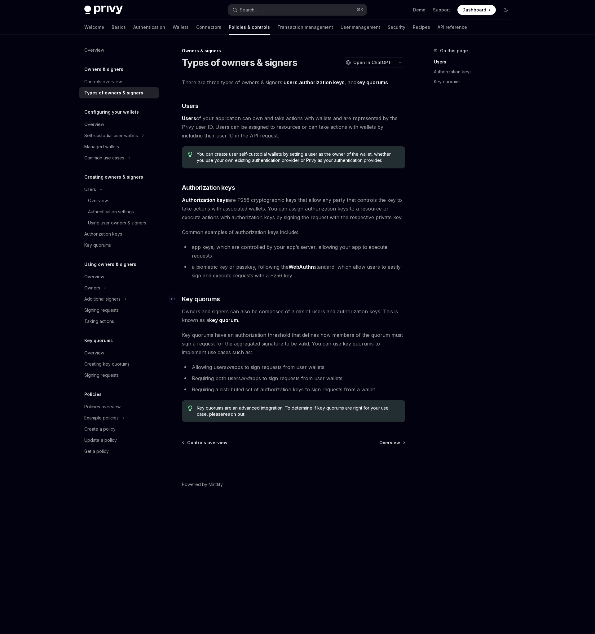
click at [391, 295] on h3 "​ Key quorums" at bounding box center [293, 299] width 223 height 9
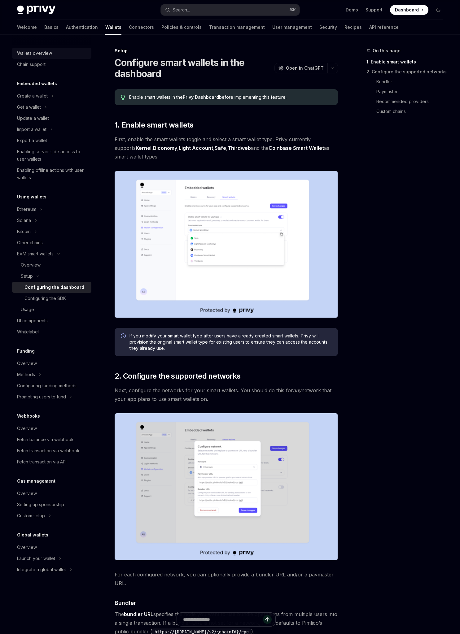
click at [55, 56] on div "Wallets overview" at bounding box center [52, 53] width 71 height 7
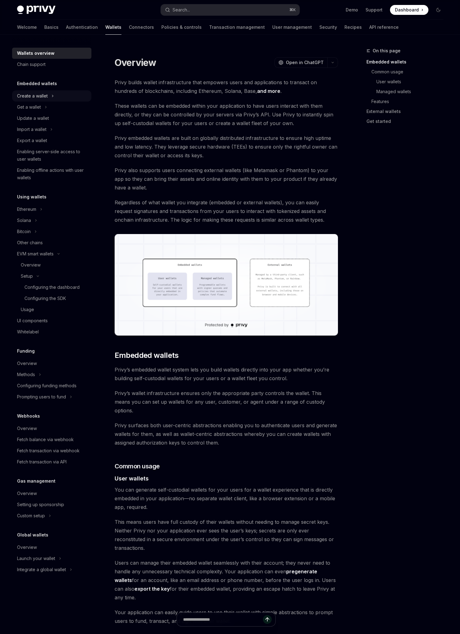
click at [53, 97] on icon "Toggle Create a wallet section" at bounding box center [52, 95] width 2 height 7
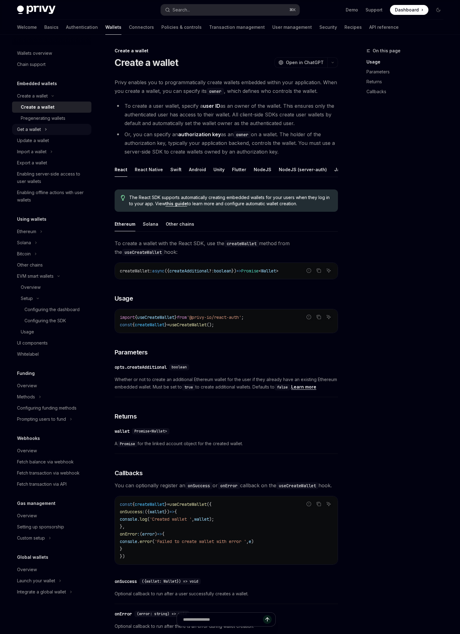
click at [45, 129] on icon "Toggle Get a wallet section" at bounding box center [46, 129] width 2 height 7
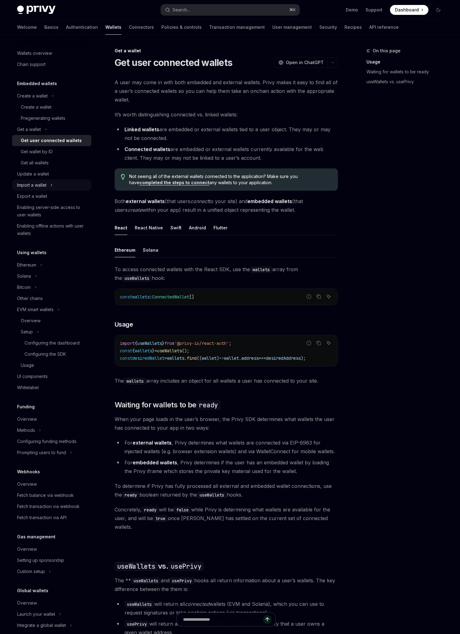
click at [52, 185] on icon "Toggle Import a wallet section" at bounding box center [51, 185] width 1 height 2
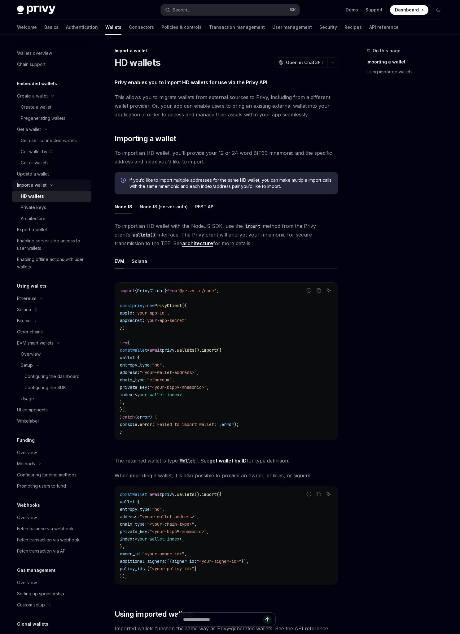
scroll to position [43, 0]
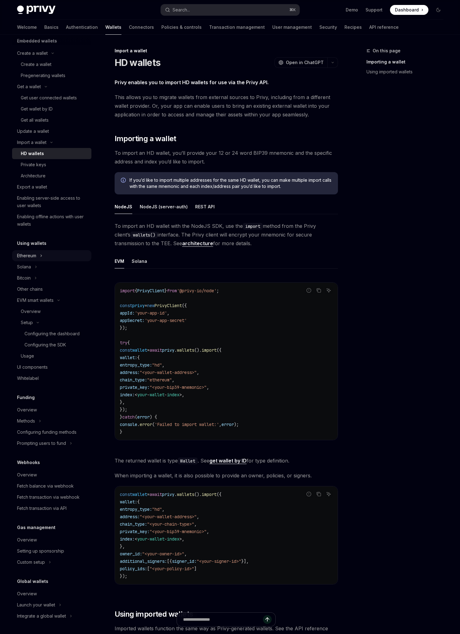
click at [39, 258] on button "Ethereum" at bounding box center [51, 255] width 79 height 11
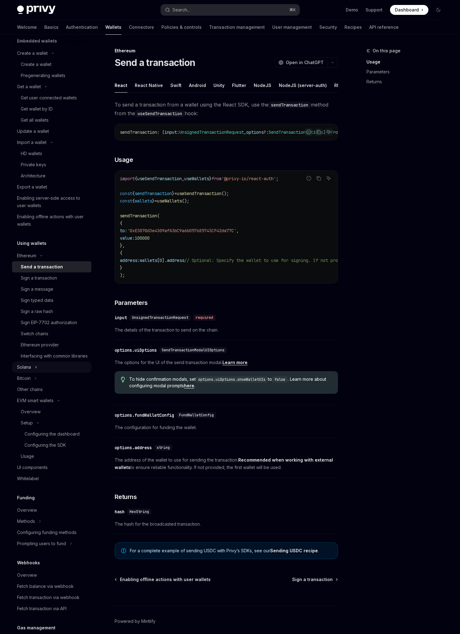
click at [37, 373] on button "Solana" at bounding box center [51, 367] width 79 height 11
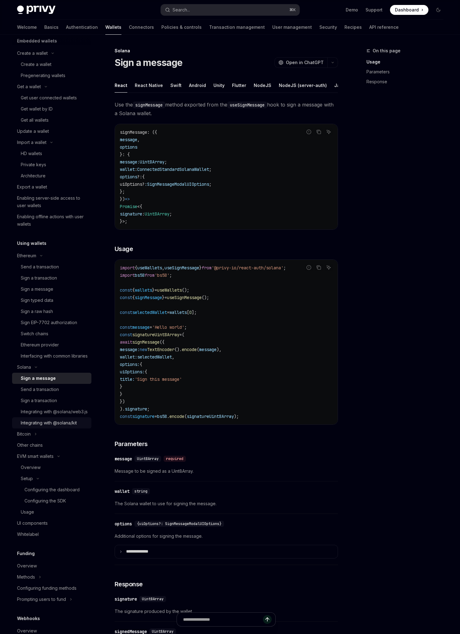
scroll to position [214, 0]
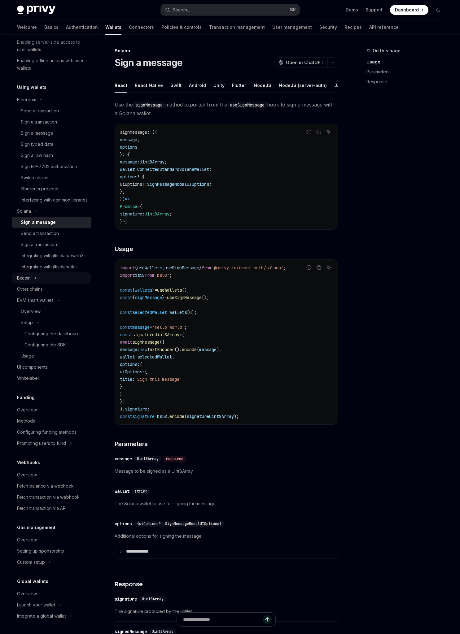
click at [39, 282] on button "Bitcoin" at bounding box center [51, 278] width 79 height 11
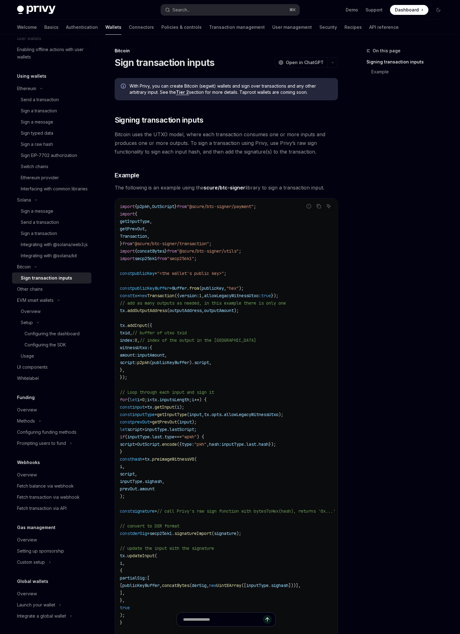
scroll to position [225, 0]
click at [44, 419] on button "Methods" at bounding box center [51, 421] width 79 height 11
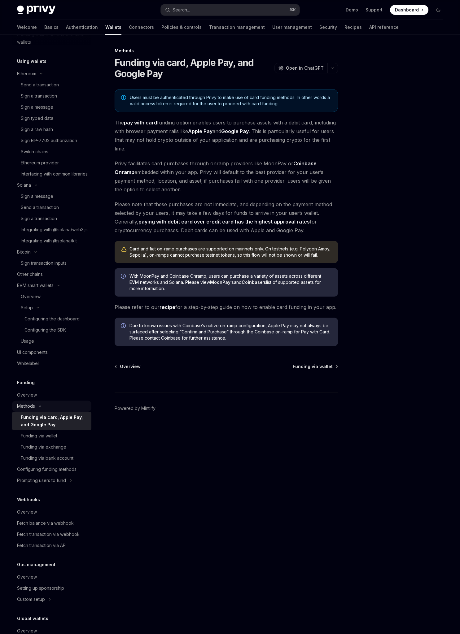
scroll to position [277, 0]
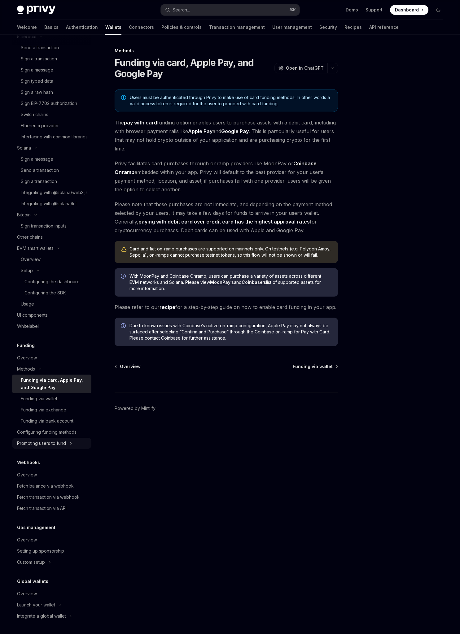
click at [74, 444] on button "Prompting users to fund" at bounding box center [51, 443] width 79 height 11
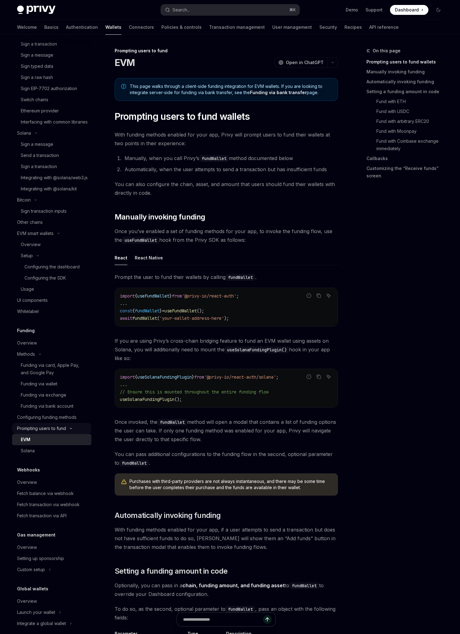
scroll to position [299, 0]
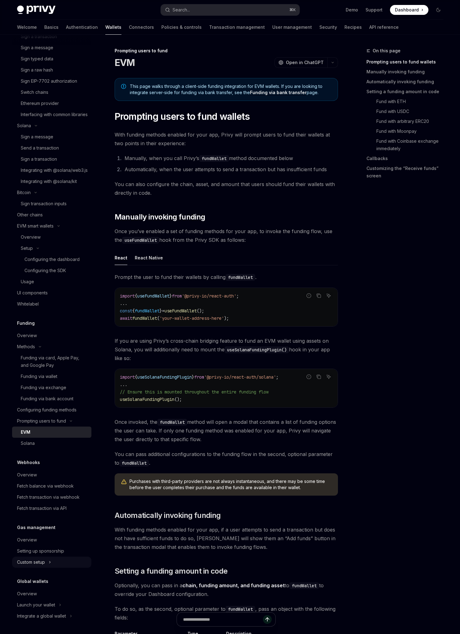
click at [56, 563] on button "Custom setup" at bounding box center [51, 562] width 79 height 11
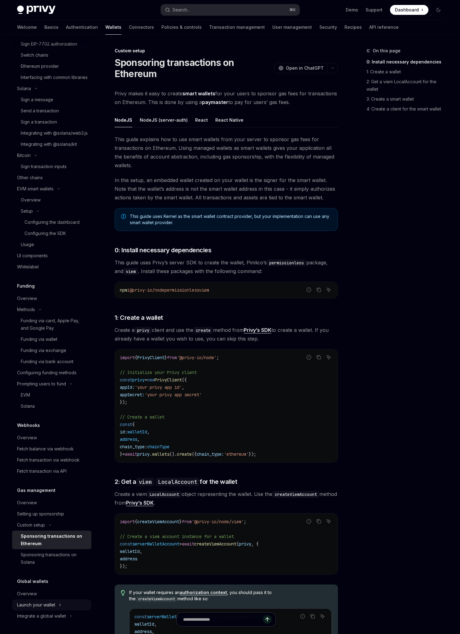
click at [65, 606] on button "Launch your wallet" at bounding box center [51, 605] width 79 height 11
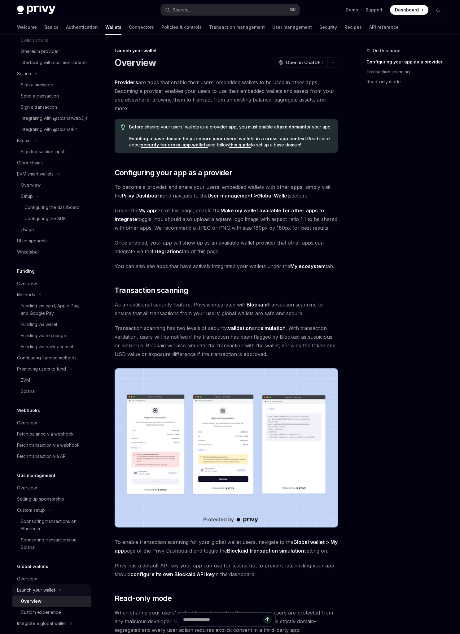
scroll to position [359, 0]
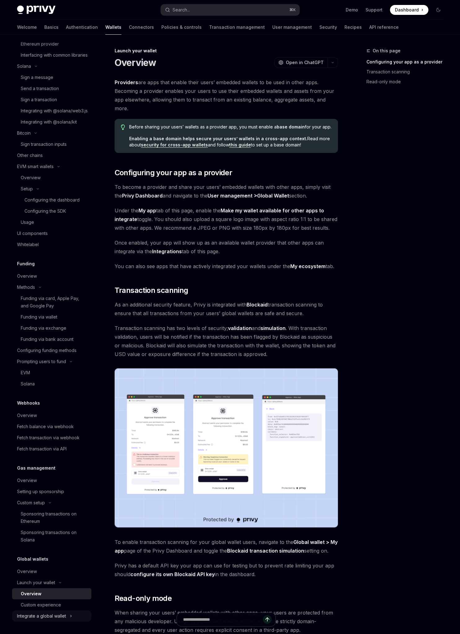
click at [70, 618] on icon "Toggle Integrate a global wallet section" at bounding box center [71, 616] width 2 height 7
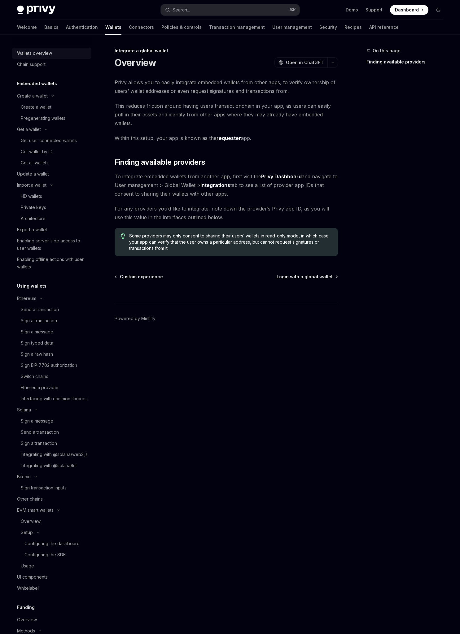
click at [46, 52] on div "Wallets overview" at bounding box center [34, 53] width 35 height 7
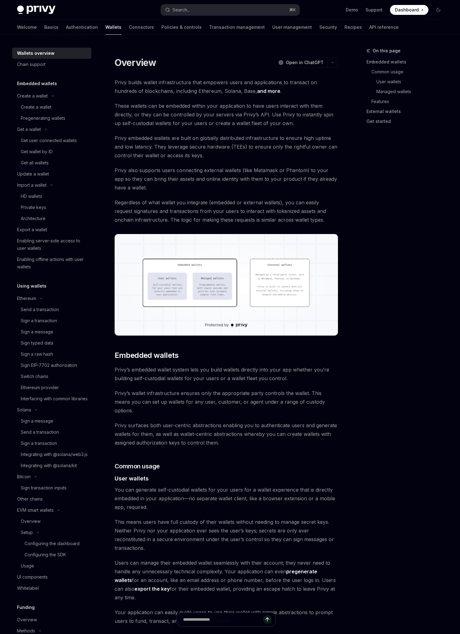
type textarea "*"
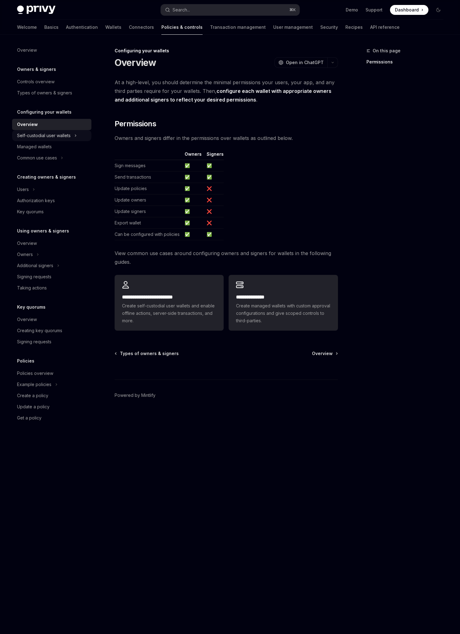
click at [77, 135] on button "Self-custodial user wallets" at bounding box center [51, 135] width 79 height 11
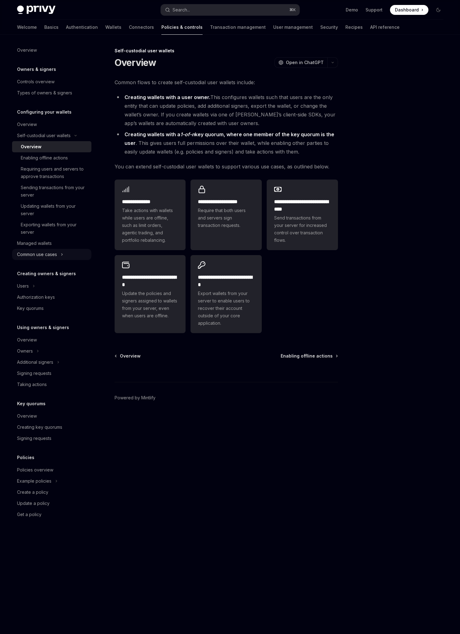
click at [66, 252] on button "Common use cases" at bounding box center [51, 254] width 79 height 11
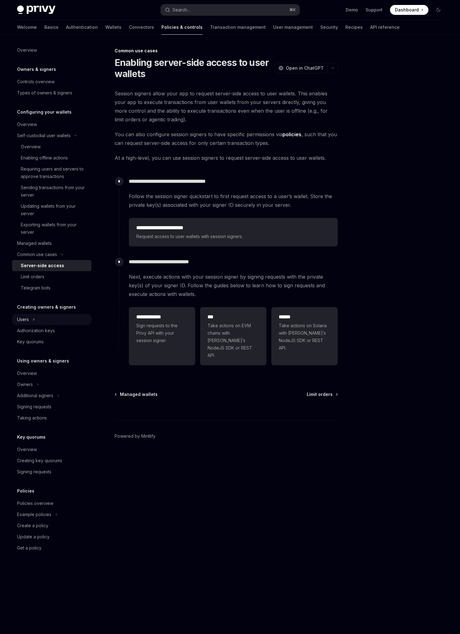
click at [36, 319] on button "Users" at bounding box center [51, 319] width 79 height 11
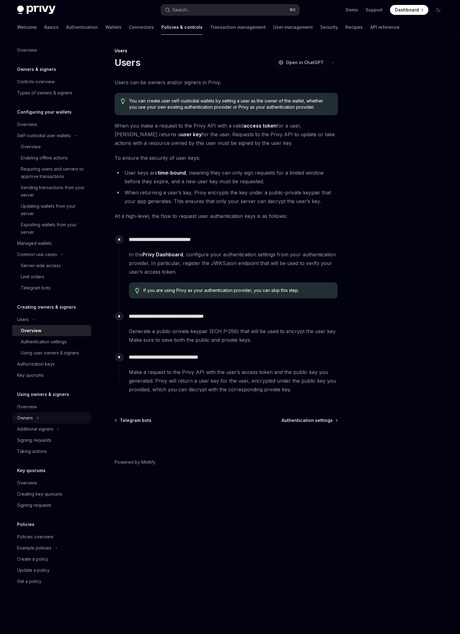
click at [49, 413] on button "Owners" at bounding box center [51, 417] width 79 height 11
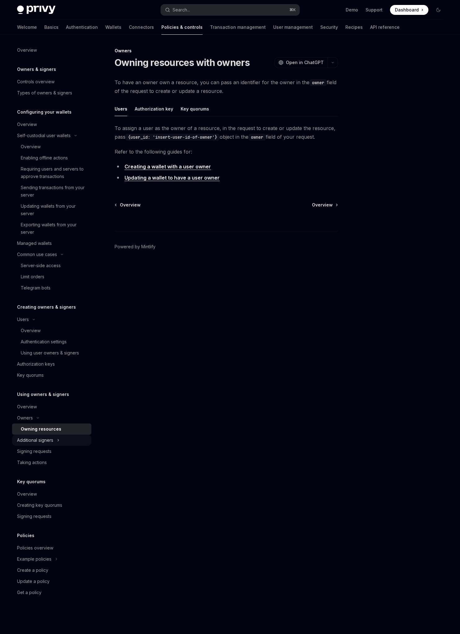
click at [61, 443] on button "Additional signers" at bounding box center [51, 440] width 79 height 11
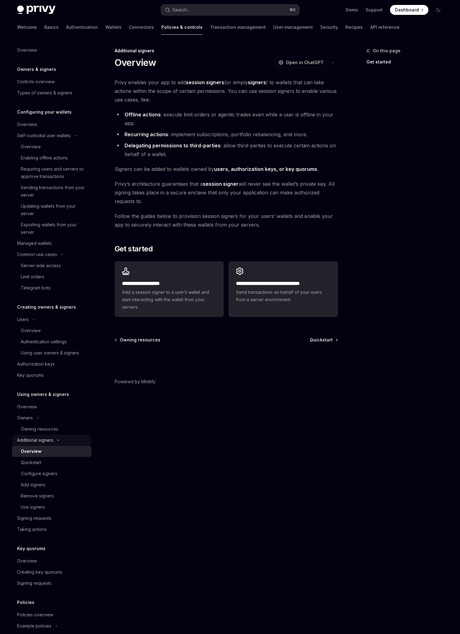
scroll to position [43, 0]
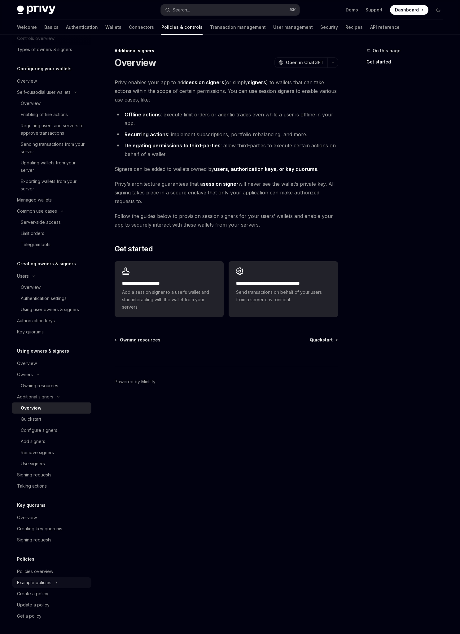
click at [63, 585] on button "Example policies" at bounding box center [51, 582] width 79 height 11
type textarea "*"
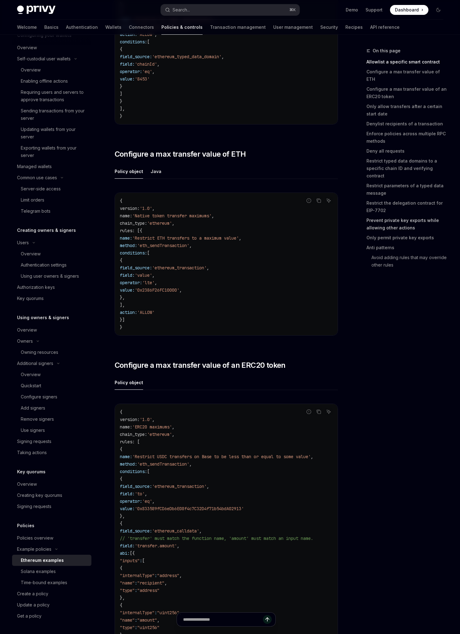
scroll to position [518, 0]
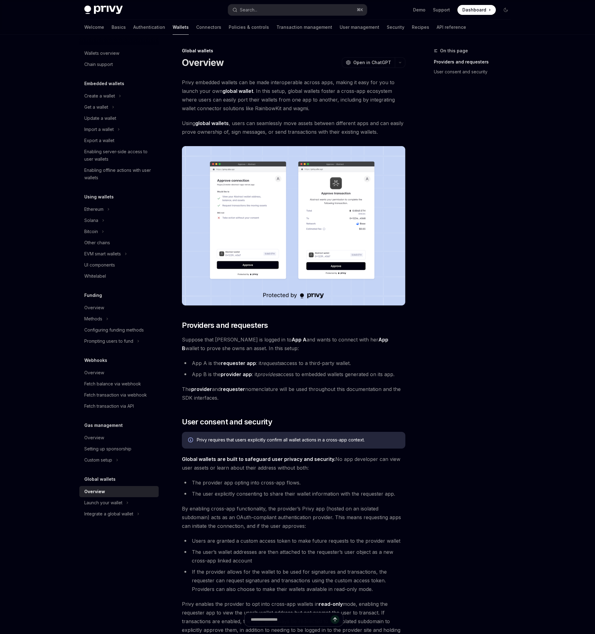
type textarea "*"
